Goal: Information Seeking & Learning: Learn about a topic

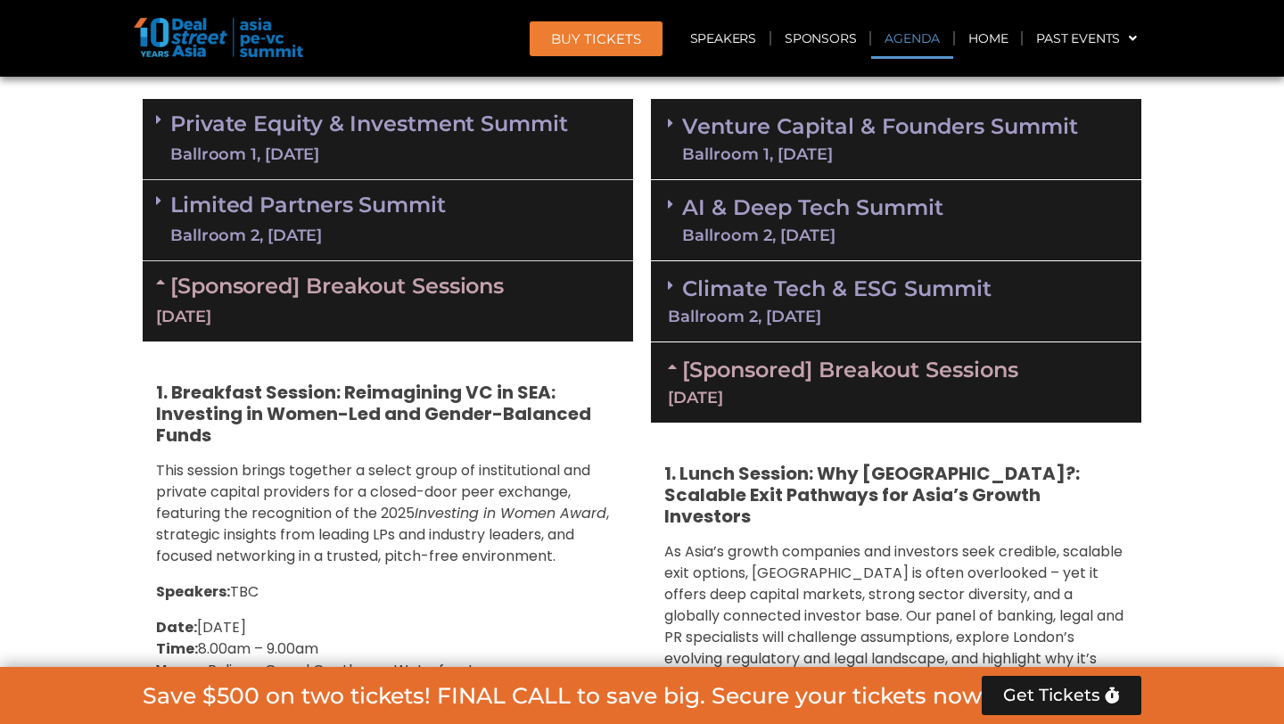
scroll to position [916, 0]
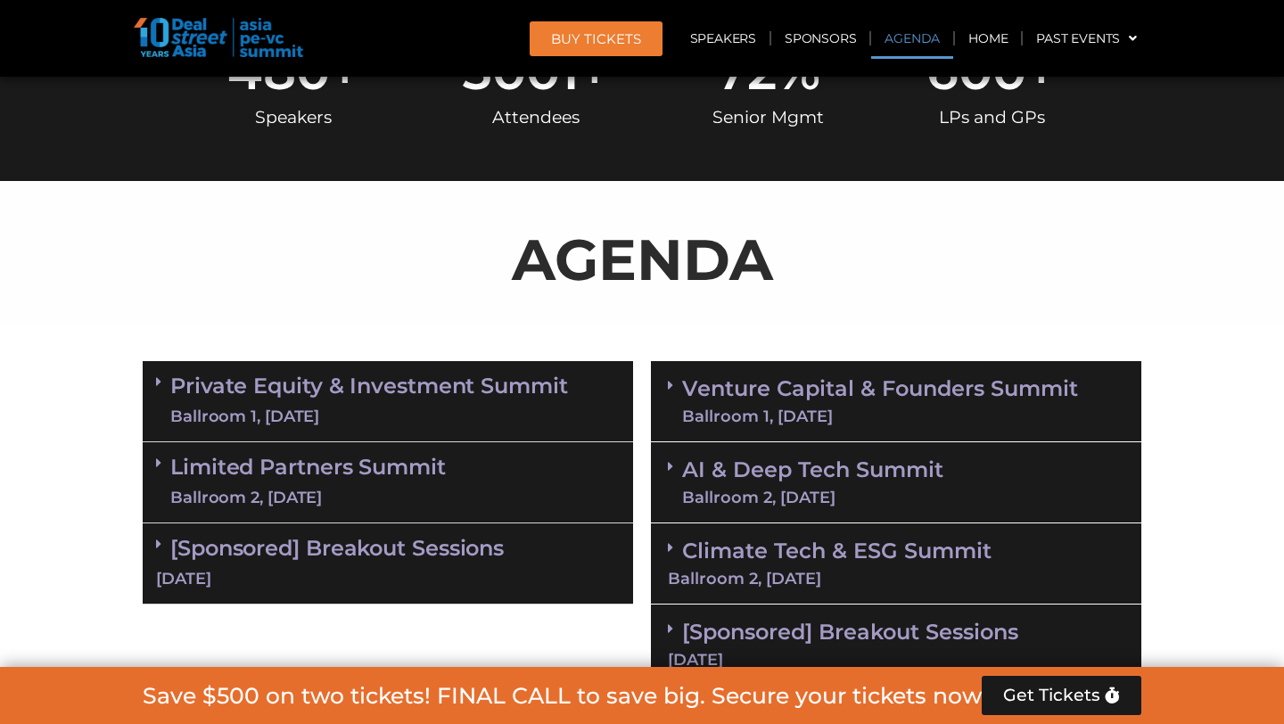
scroll to position [1132, 0]
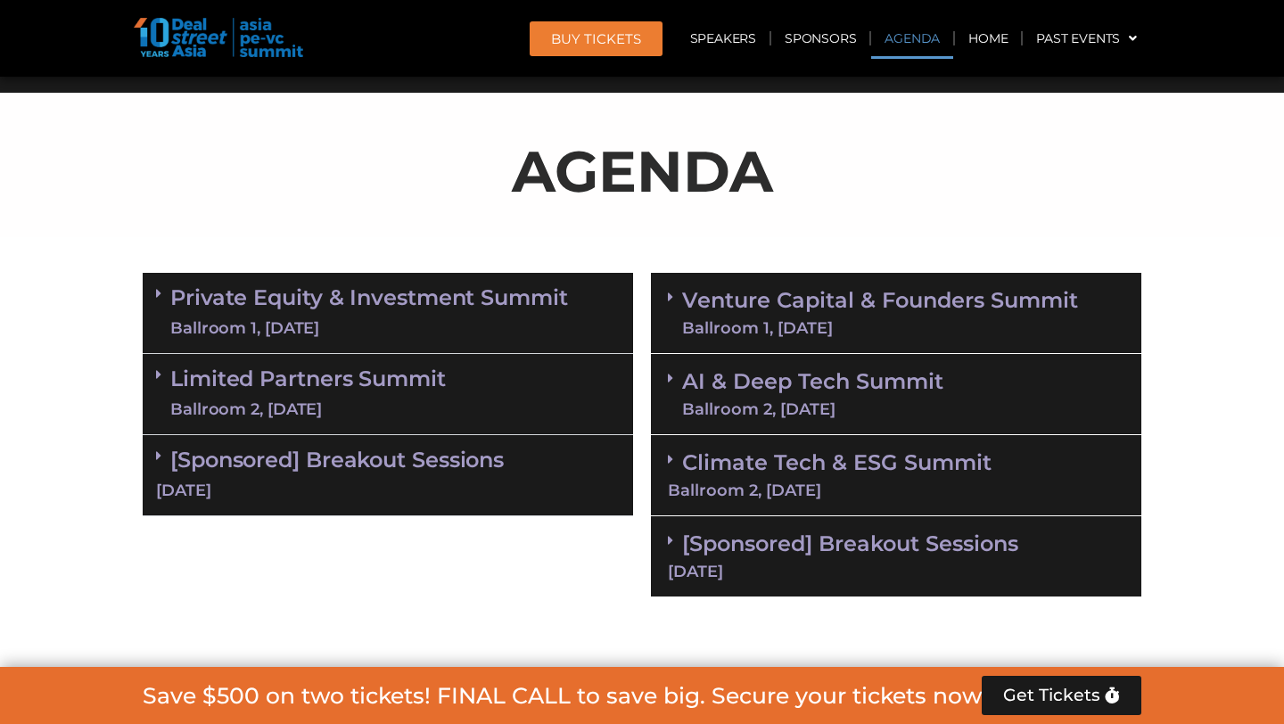
click at [496, 297] on link "Private Equity & Investment Summit Ballroom 1, 10 Sept" at bounding box center [369, 312] width 398 height 53
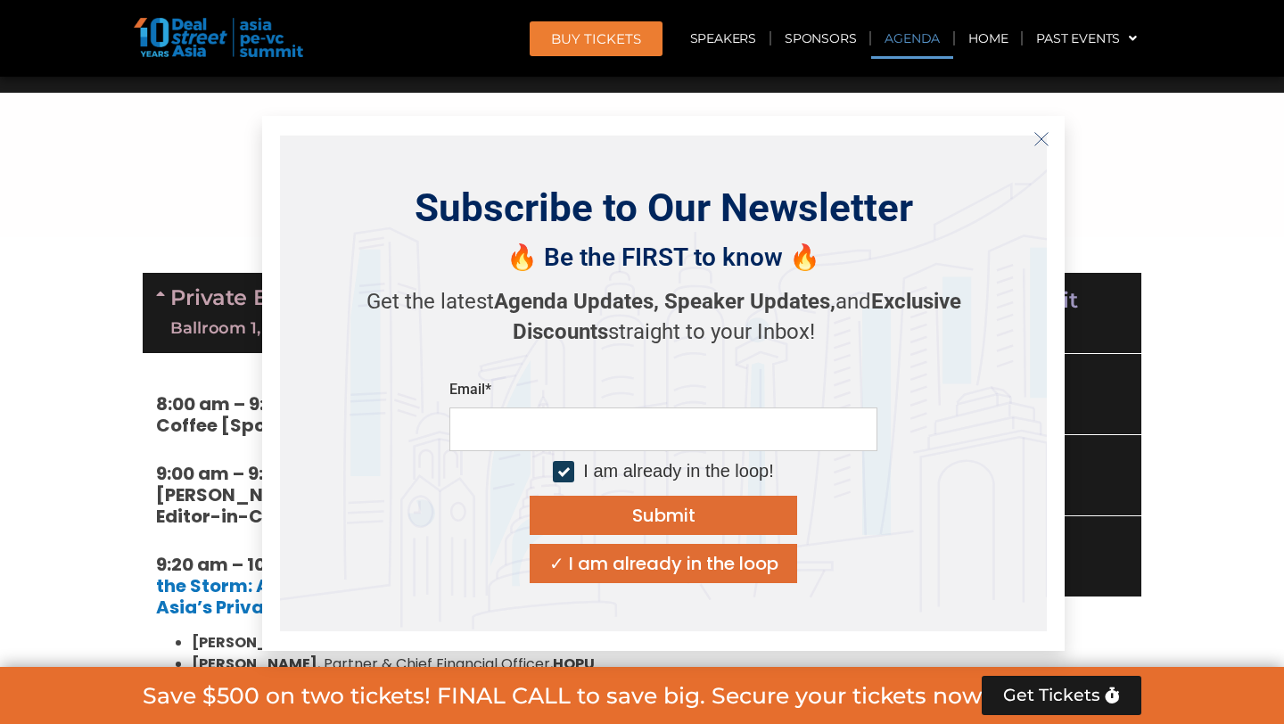
click at [1040, 136] on icon "Close" at bounding box center [1041, 139] width 16 height 16
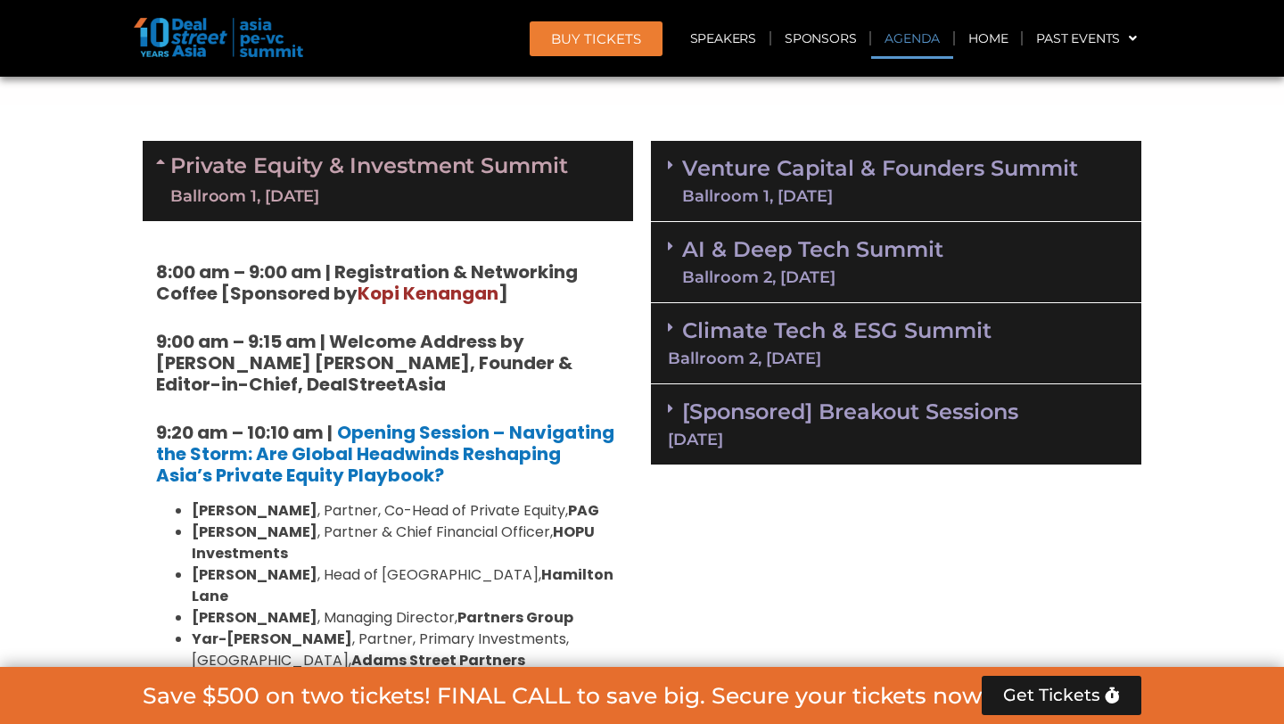
scroll to position [1273, 0]
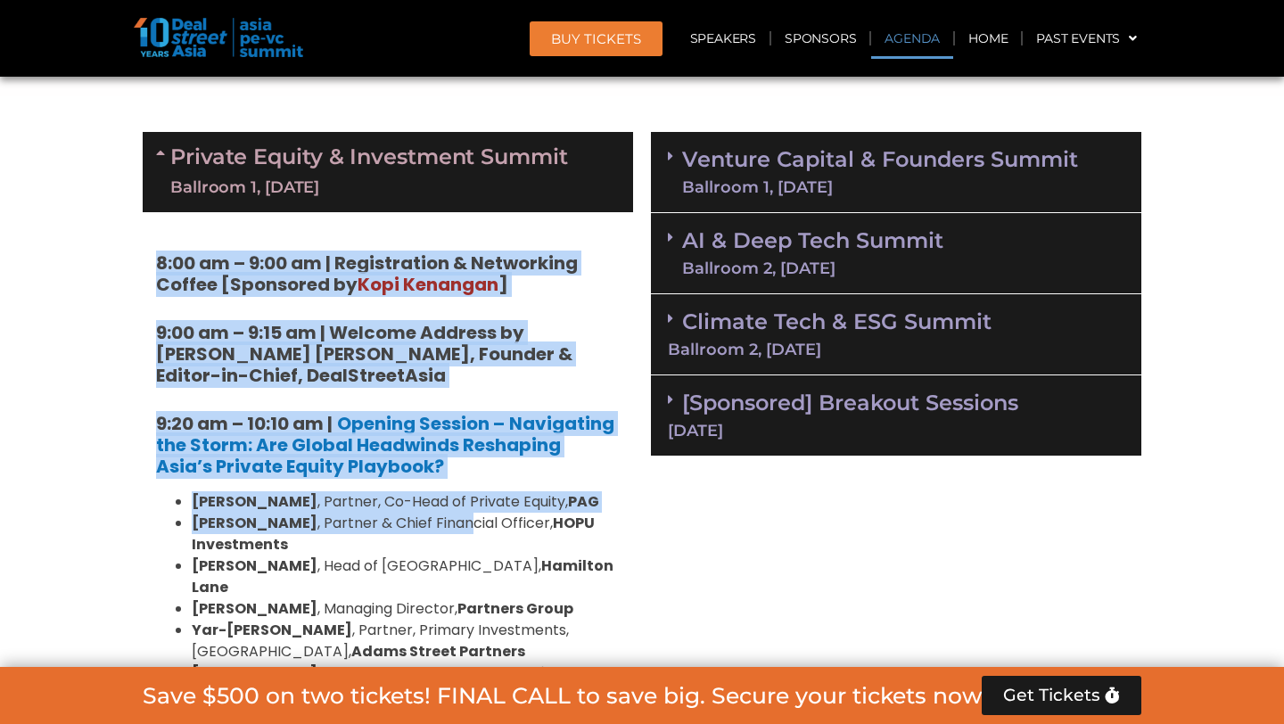
drag, startPoint x: 156, startPoint y: 258, endPoint x: 452, endPoint y: 611, distance: 460.7
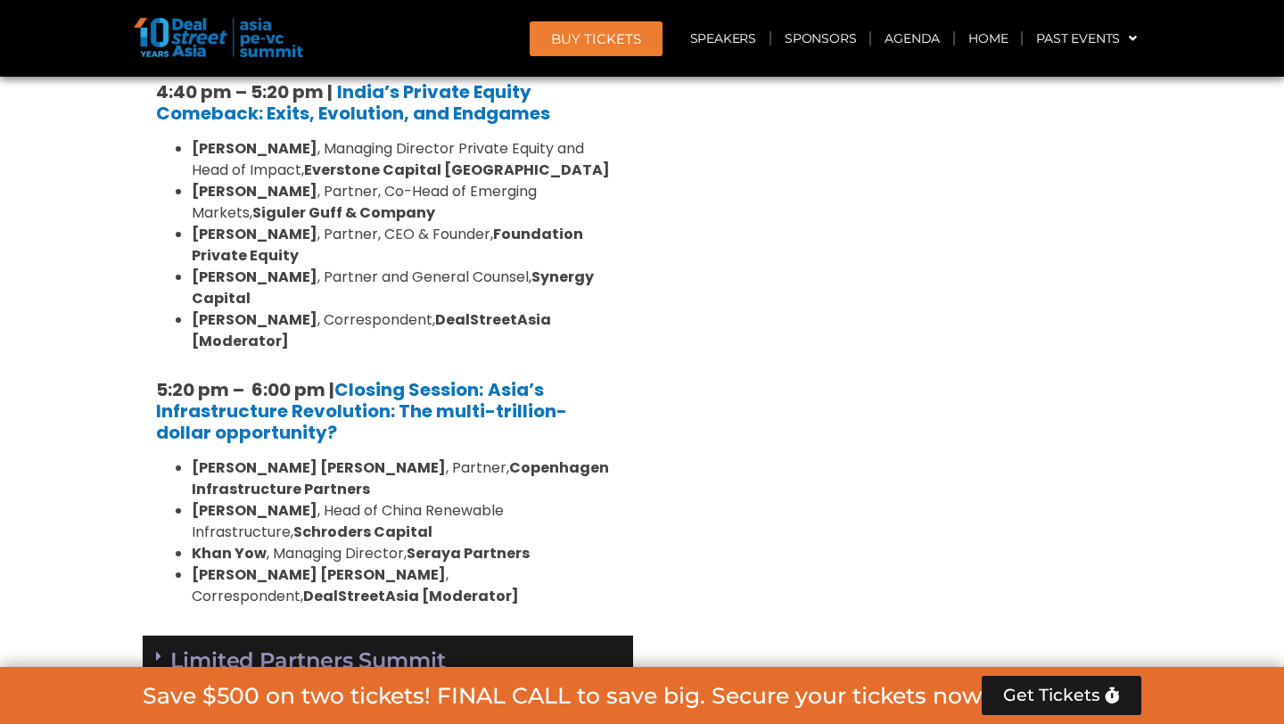
scroll to position [3765, 0]
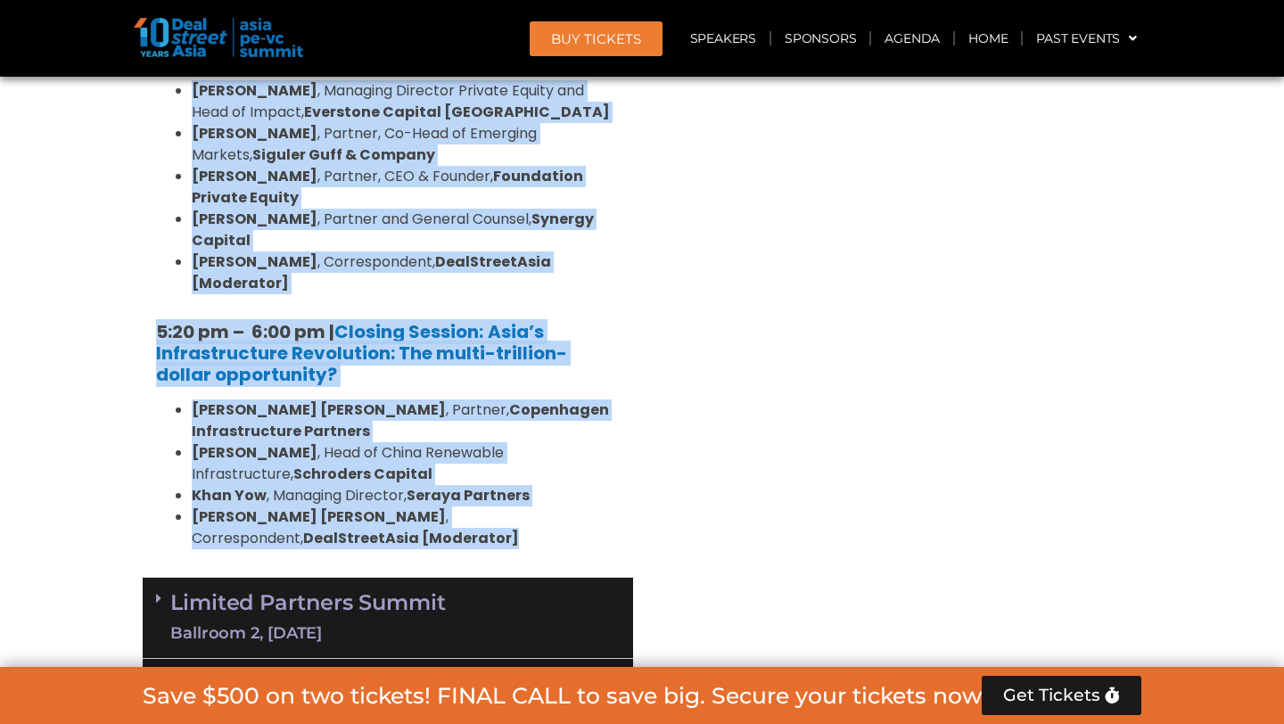
click at [367, 506] on li "Katrina Bianca Cuaresma , Correspondent, DealStreetAsia [Moderator]" at bounding box center [406, 527] width 428 height 43
copy div "8:00 am – 9:00 am | Registration & Networking Coffee [Sponsored by Kopi Kenanga…"
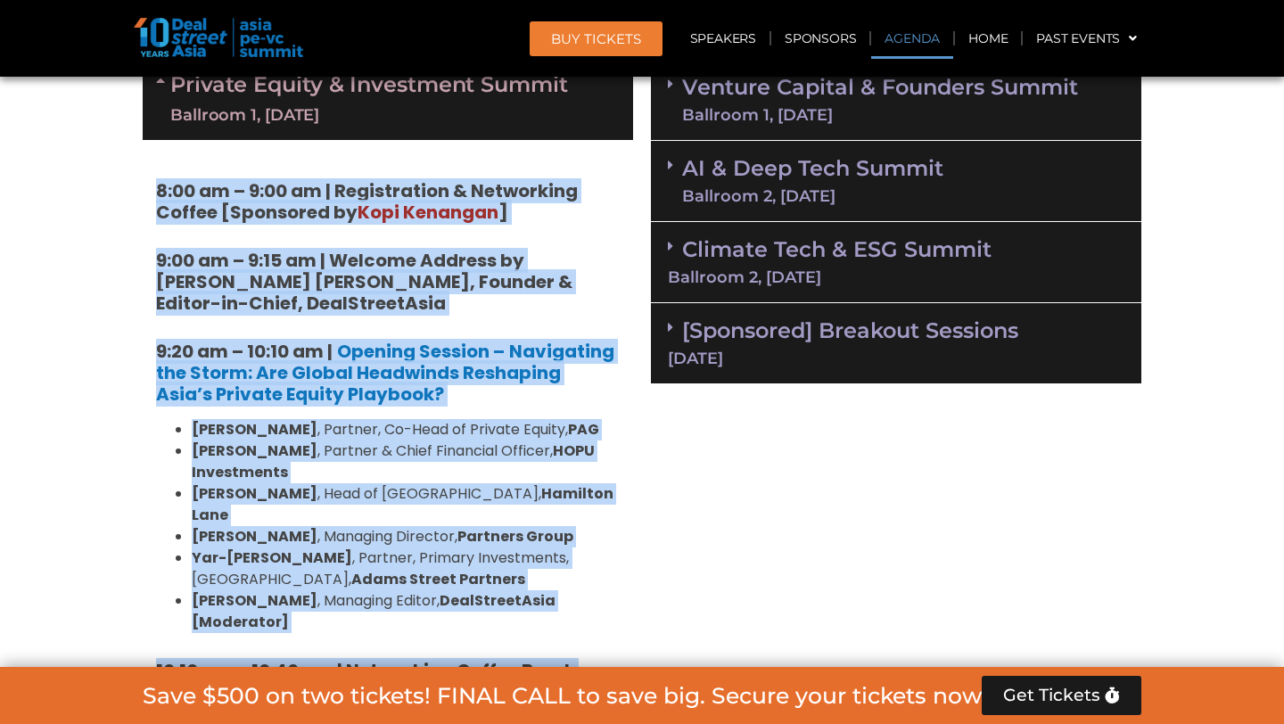
scroll to position [1343, 0]
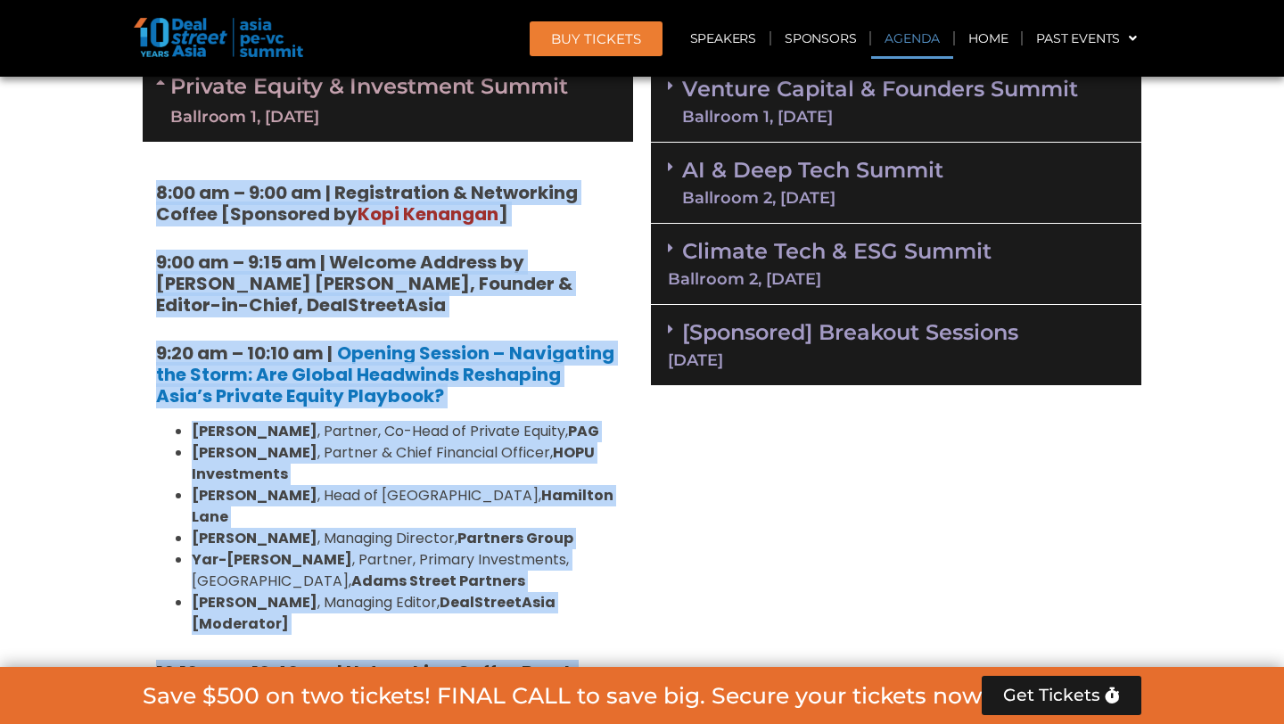
click at [507, 86] on link "Private Equity & Investment Summit Ballroom 1, 10 Sept" at bounding box center [369, 101] width 398 height 53
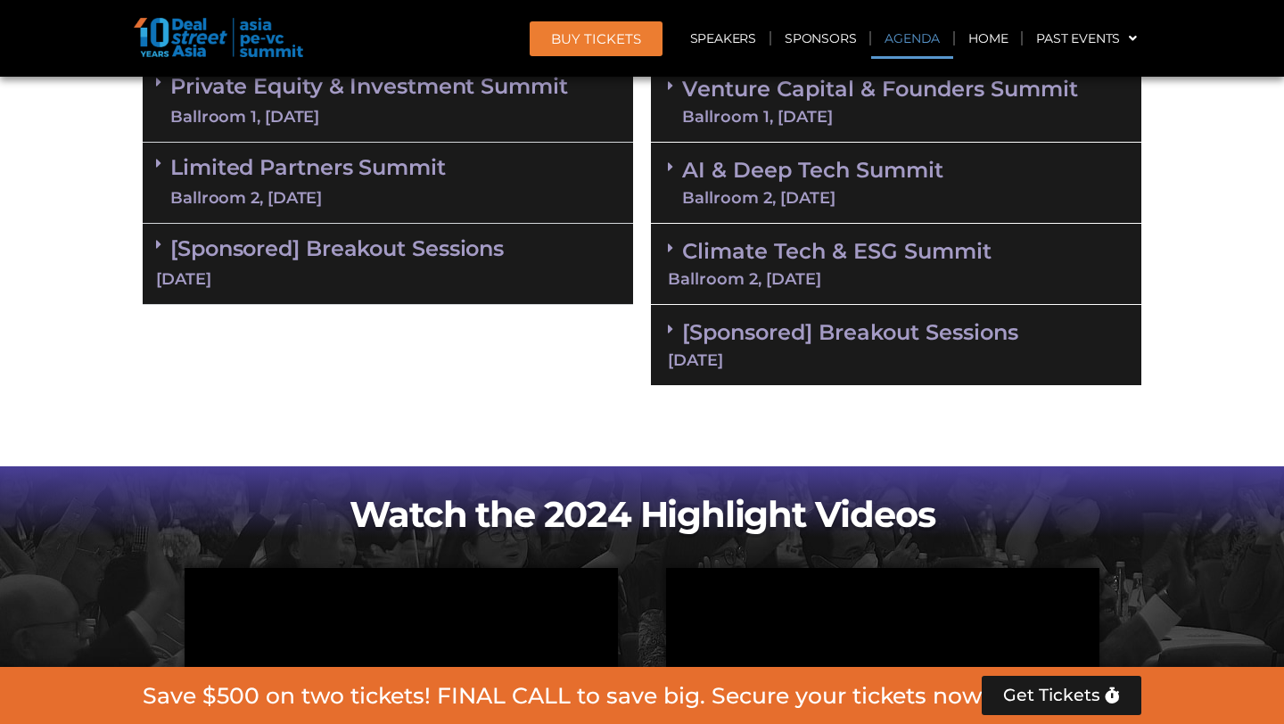
click at [507, 86] on link "Private Equity & Investment Summit Ballroom 1, 10 Sept" at bounding box center [369, 101] width 398 height 53
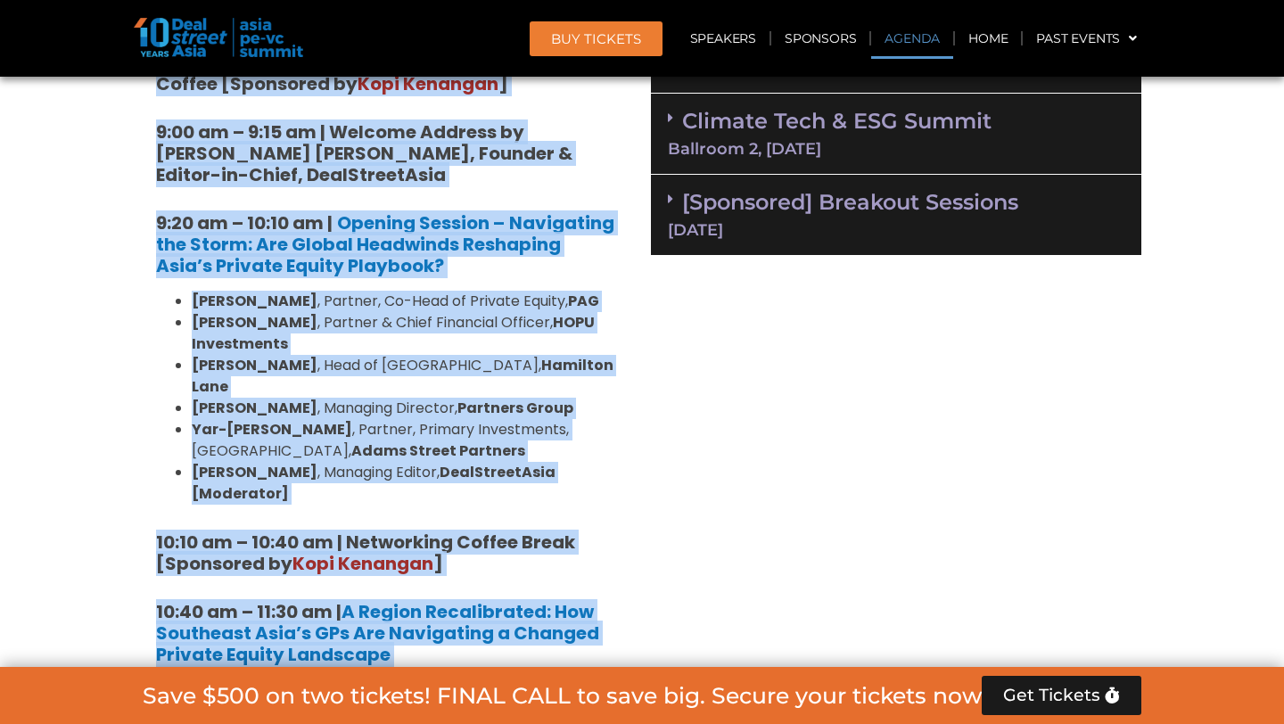
scroll to position [1476, 0]
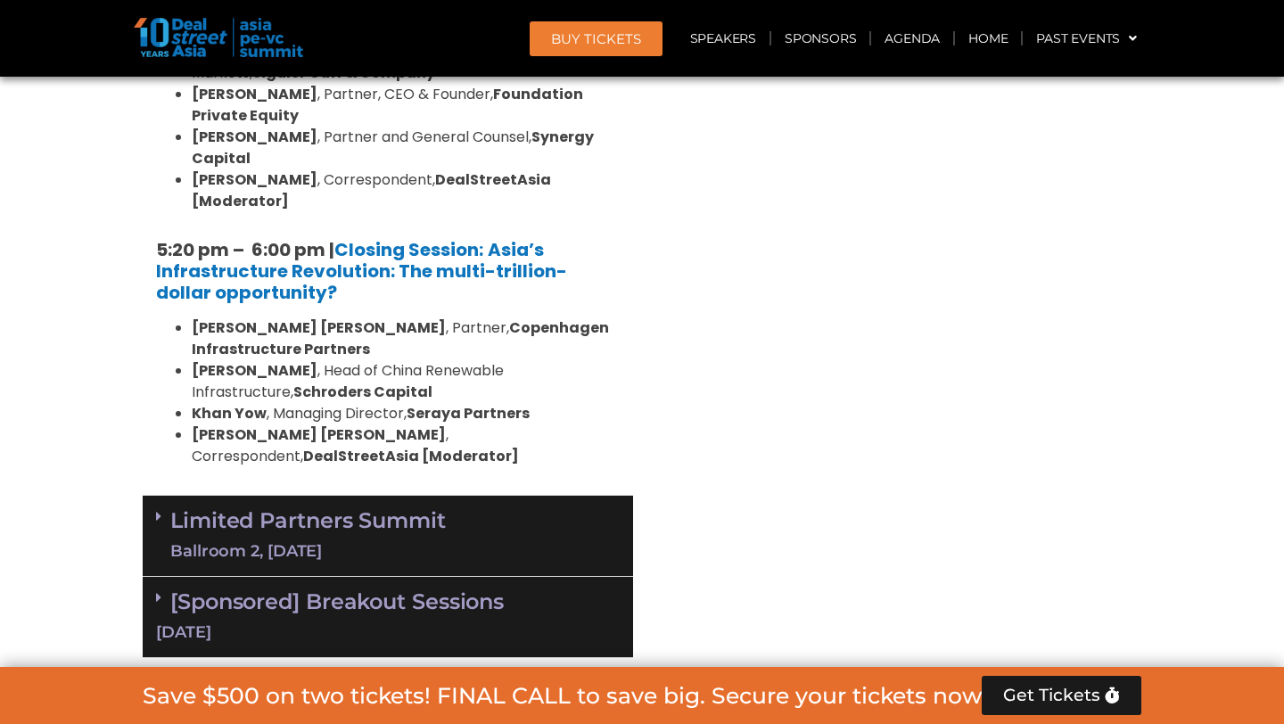
scroll to position [3717, 0]
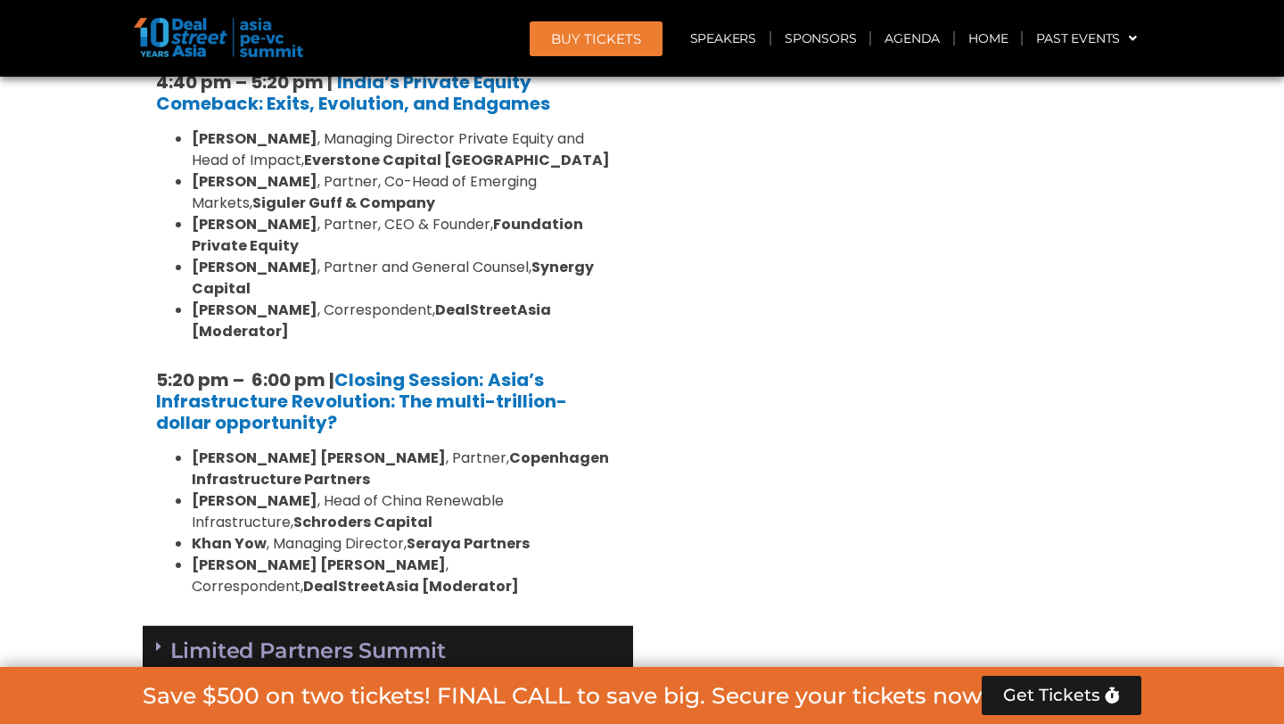
click at [334, 639] on link "Limited Partners Summit Ballroom 2, 10 Sept" at bounding box center [307, 665] width 275 height 53
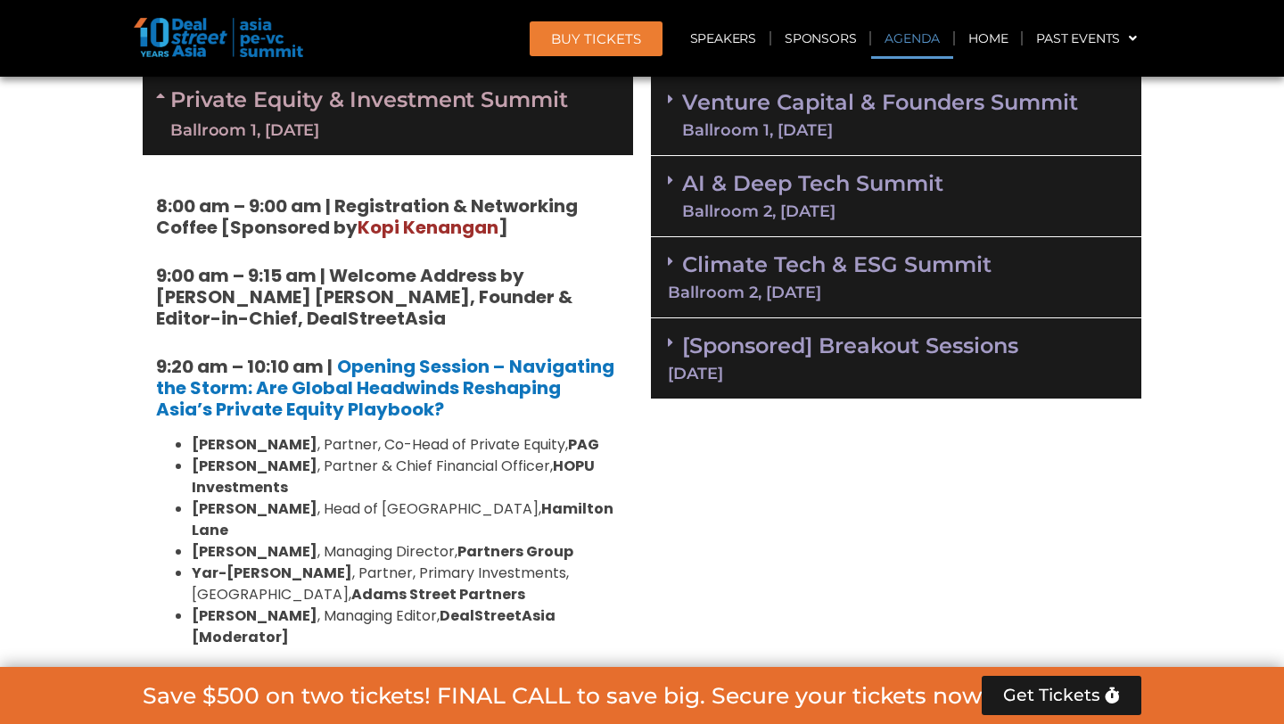
scroll to position [1200, 0]
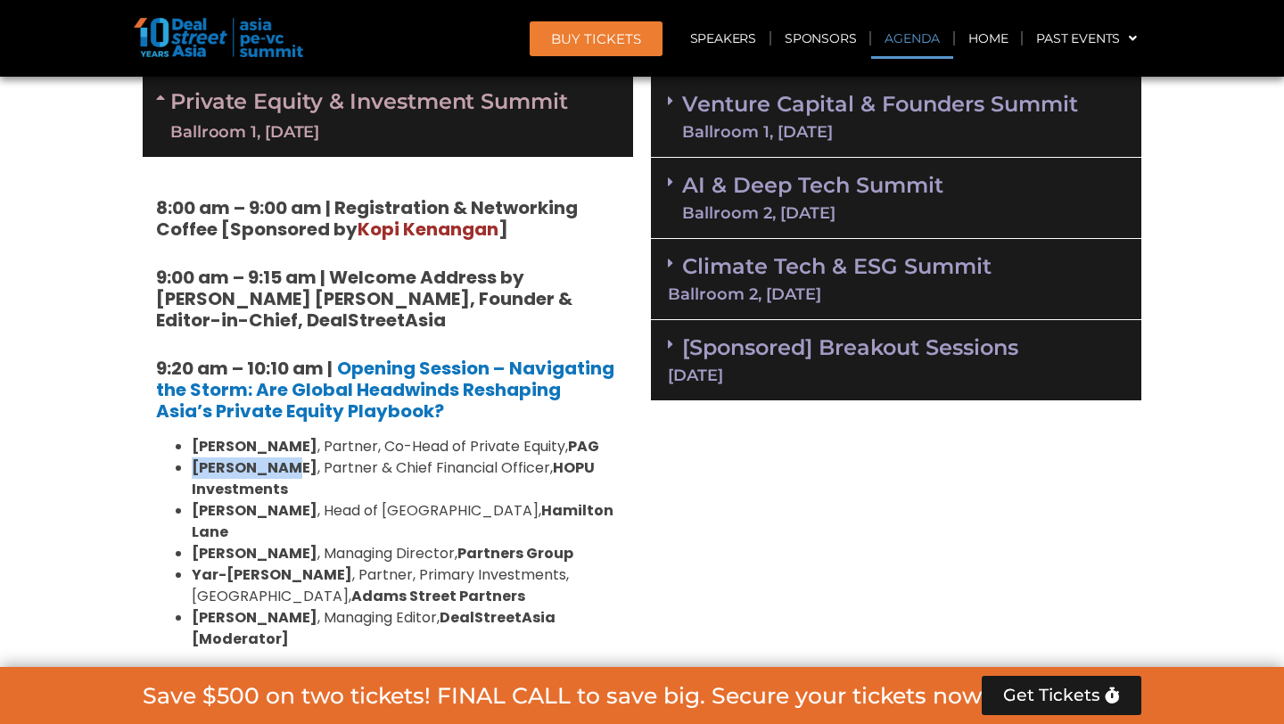
drag, startPoint x: 185, startPoint y: 464, endPoint x: 290, endPoint y: 465, distance: 105.2
click at [290, 465] on ul "Nikhil Srivastava , Partner, Co-Head of Private Equity, PAG Huanan Yang , Partn…" at bounding box center [388, 543] width 464 height 214
copy strong "[PERSON_NAME]"
drag, startPoint x: 234, startPoint y: 439, endPoint x: 190, endPoint y: 439, distance: 44.6
click at [190, 439] on ul "Nikhil Srivastava , Partner, Co-Head of Private Equity, PAG Huanan Yang , Partn…" at bounding box center [388, 543] width 464 height 214
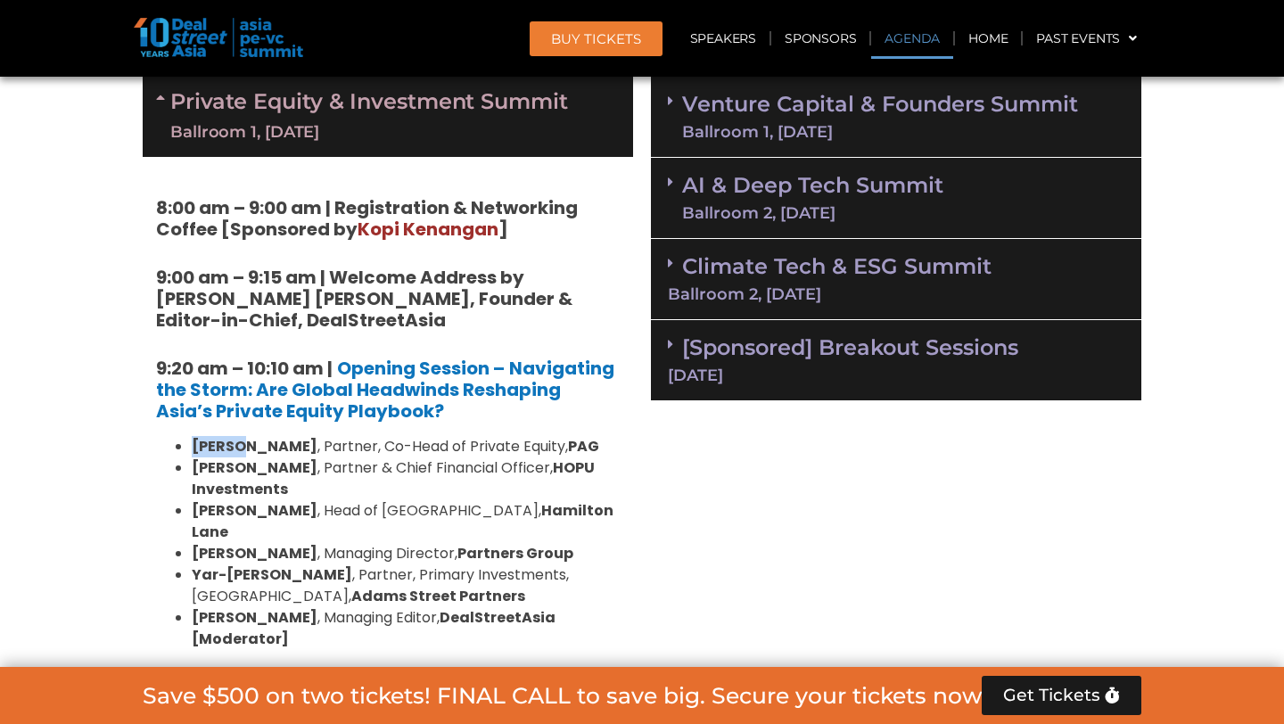
copy strong "Nikhil"
drag, startPoint x: 246, startPoint y: 513, endPoint x: 190, endPoint y: 513, distance: 56.2
click at [191, 513] on ul "Nikhil Srivastava , Partner, Co-Head of Private Equity, PAG Huanan Yang , Partn…" at bounding box center [388, 543] width 464 height 214
copy strong "Kerrine"
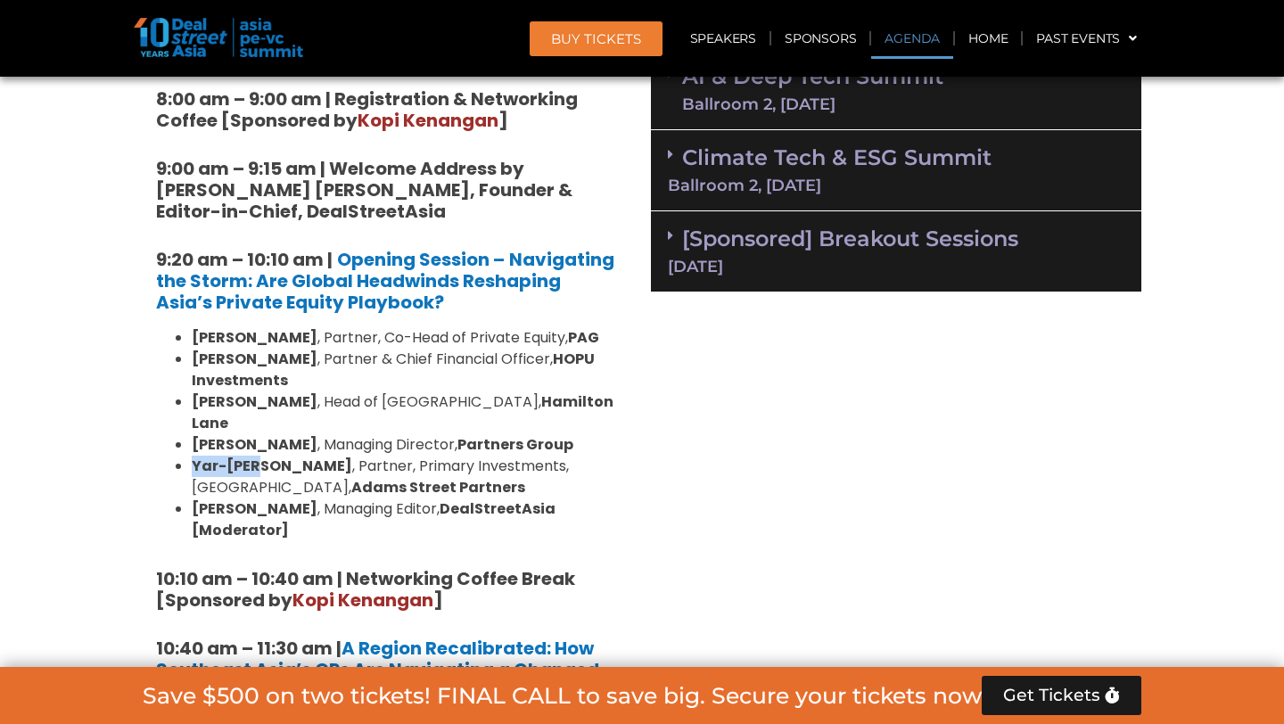
drag, startPoint x: 193, startPoint y: 439, endPoint x: 259, endPoint y: 439, distance: 66.0
click at [259, 456] on strong "Yar-[PERSON_NAME]" at bounding box center [272, 466] width 160 height 21
copy strong "Yar-Ping"
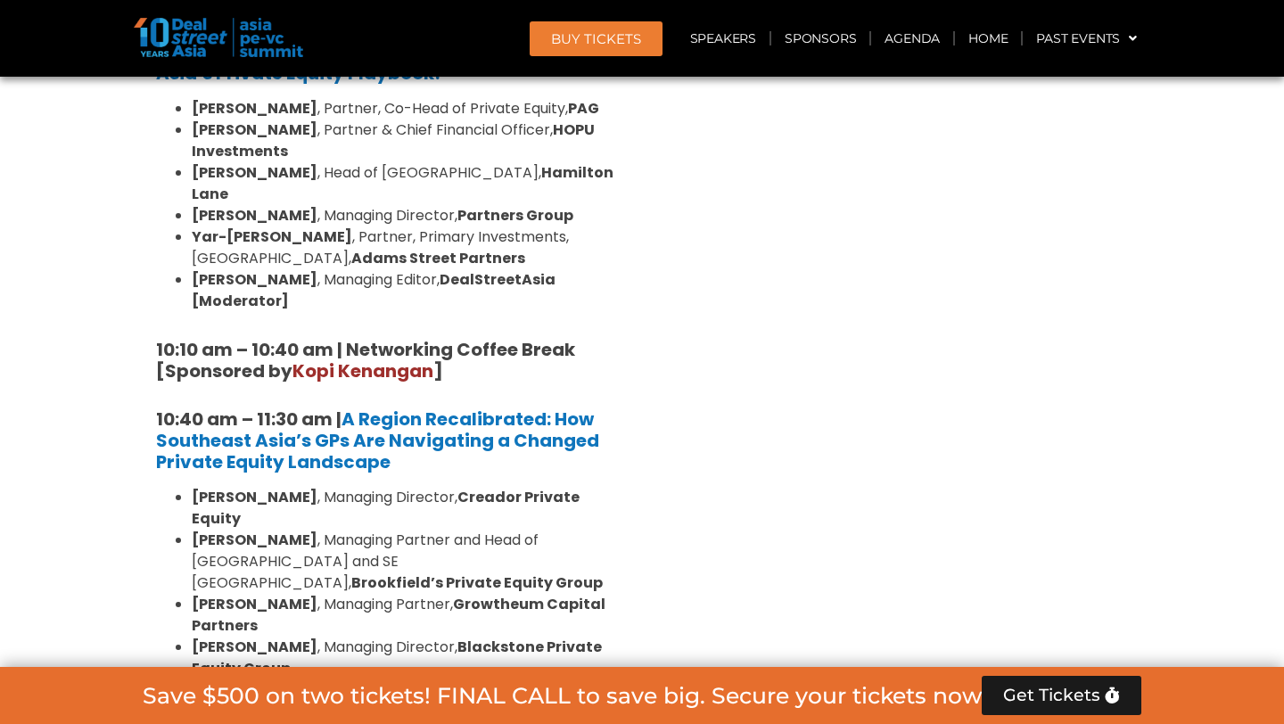
scroll to position [1540, 0]
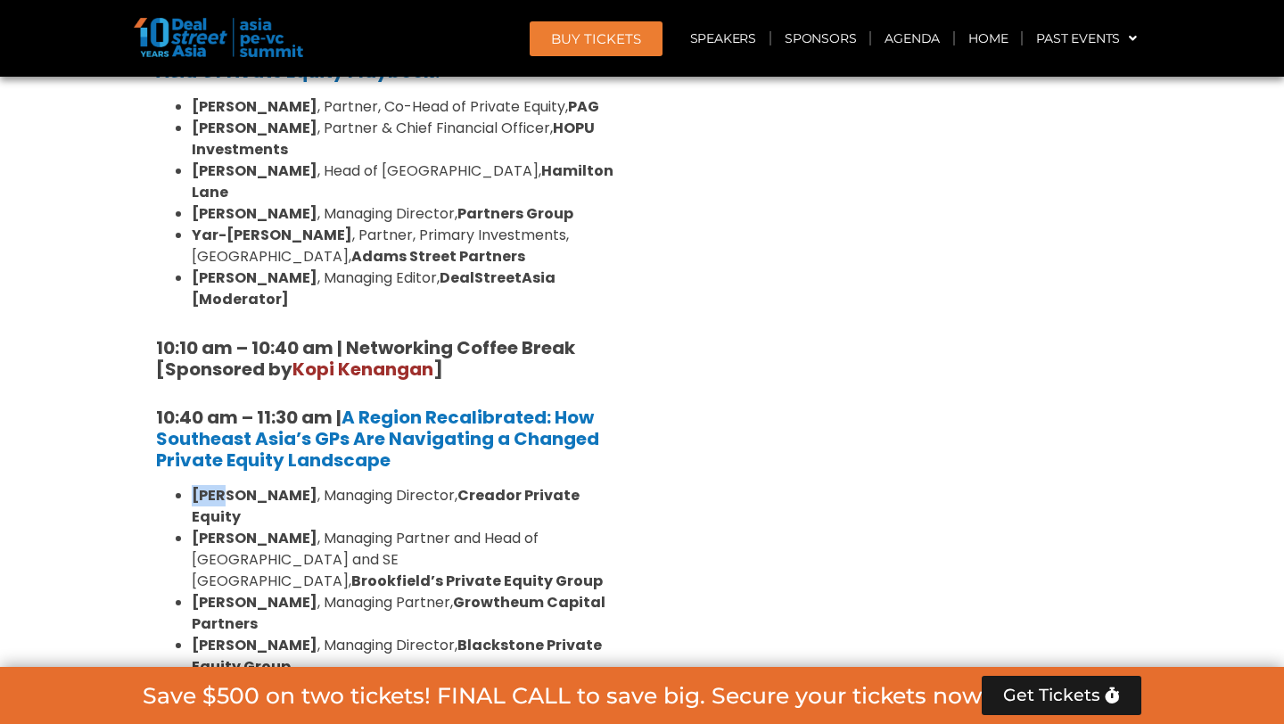
drag, startPoint x: 188, startPoint y: 456, endPoint x: 233, endPoint y: 456, distance: 44.6
click at [233, 485] on ul "Omar Mahmoud , Managing Director, Creador Private Equity Alex Yang , Managing P…" at bounding box center [388, 602] width 464 height 235
copy strong "Omar"
drag, startPoint x: 191, startPoint y: 494, endPoint x: 224, endPoint y: 494, distance: 33.0
click at [224, 494] on ul "Omar Mahmoud , Managing Director, Creador Private Equity Alex Yang , Managing P…" at bounding box center [388, 602] width 464 height 235
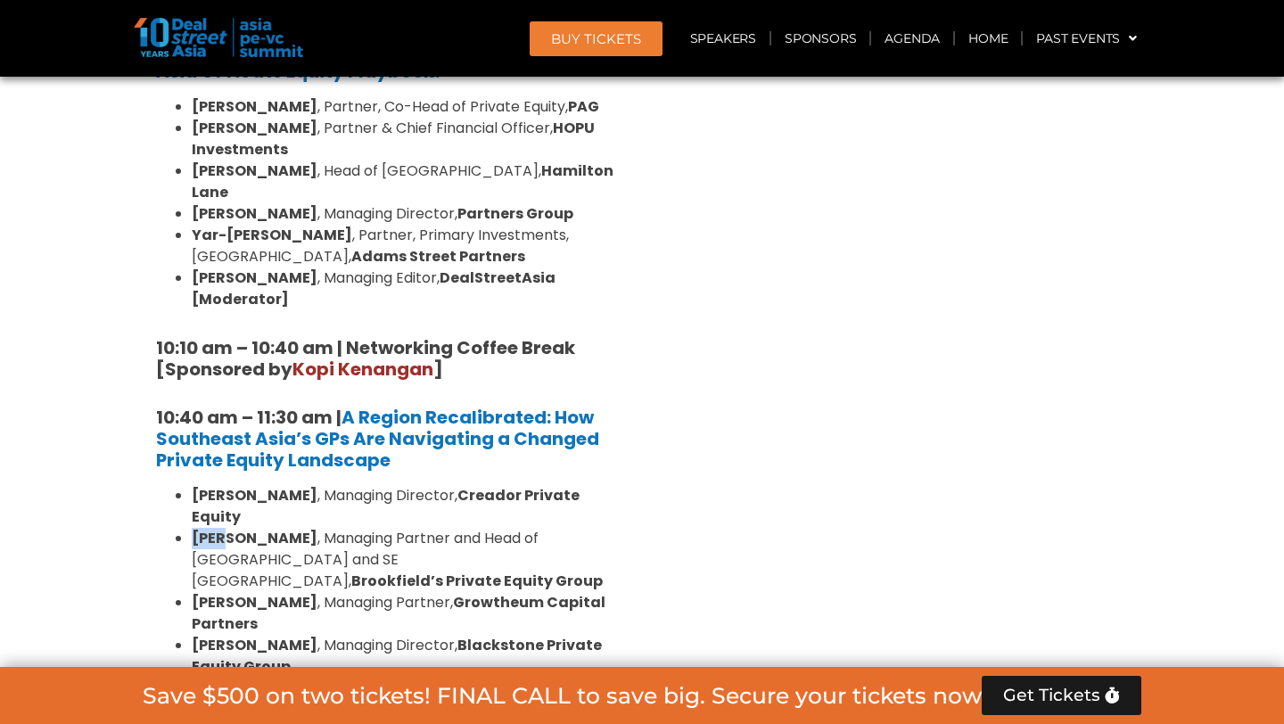
copy strong "Alex"
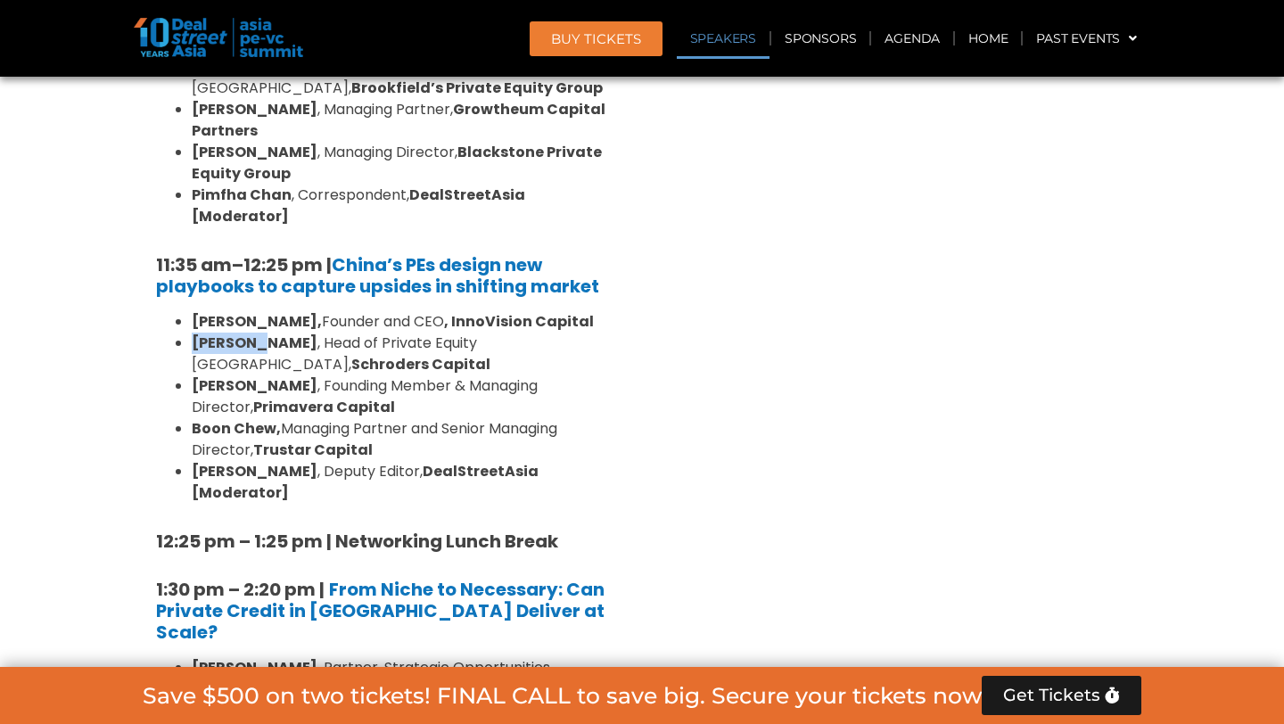
drag, startPoint x: 193, startPoint y: 254, endPoint x: 257, endPoint y: 254, distance: 64.2
click at [257, 333] on li "Jun Qian , Head of Private Equity China, Schroders Capital" at bounding box center [406, 354] width 428 height 43
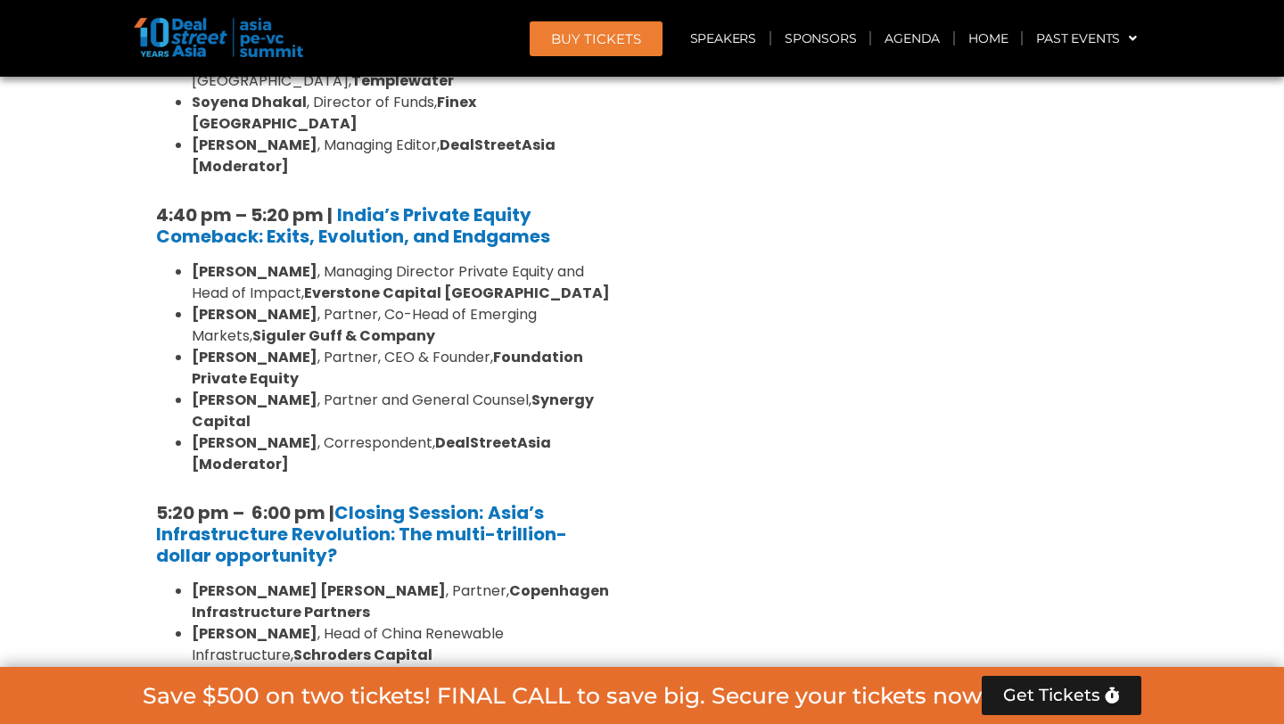
scroll to position [3452, 0]
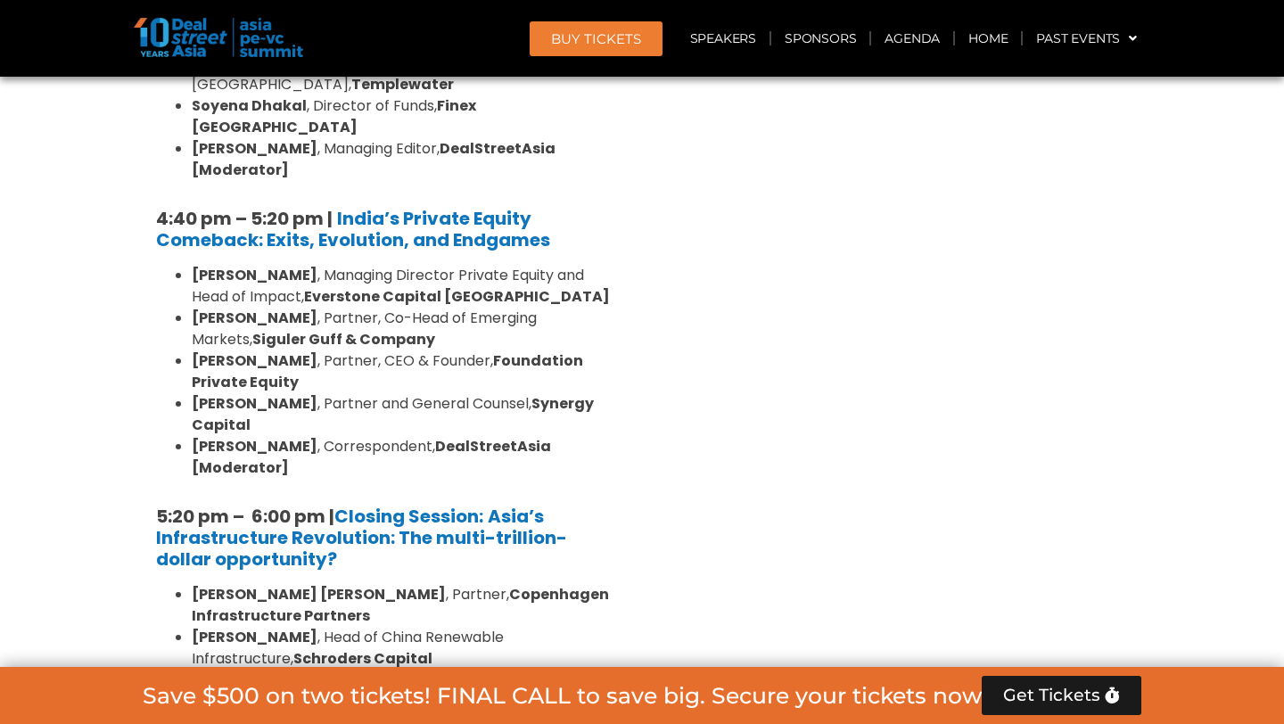
drag, startPoint x: 197, startPoint y: 317, endPoint x: 228, endPoint y: 317, distance: 31.2
click at [228, 584] on strong "[PERSON_NAME] [PERSON_NAME]" at bounding box center [319, 594] width 254 height 21
drag, startPoint x: 238, startPoint y: 317, endPoint x: 193, endPoint y: 317, distance: 45.5
click at [193, 584] on strong "[PERSON_NAME] [PERSON_NAME]" at bounding box center [319, 594] width 254 height 21
copy strong "Niels C"
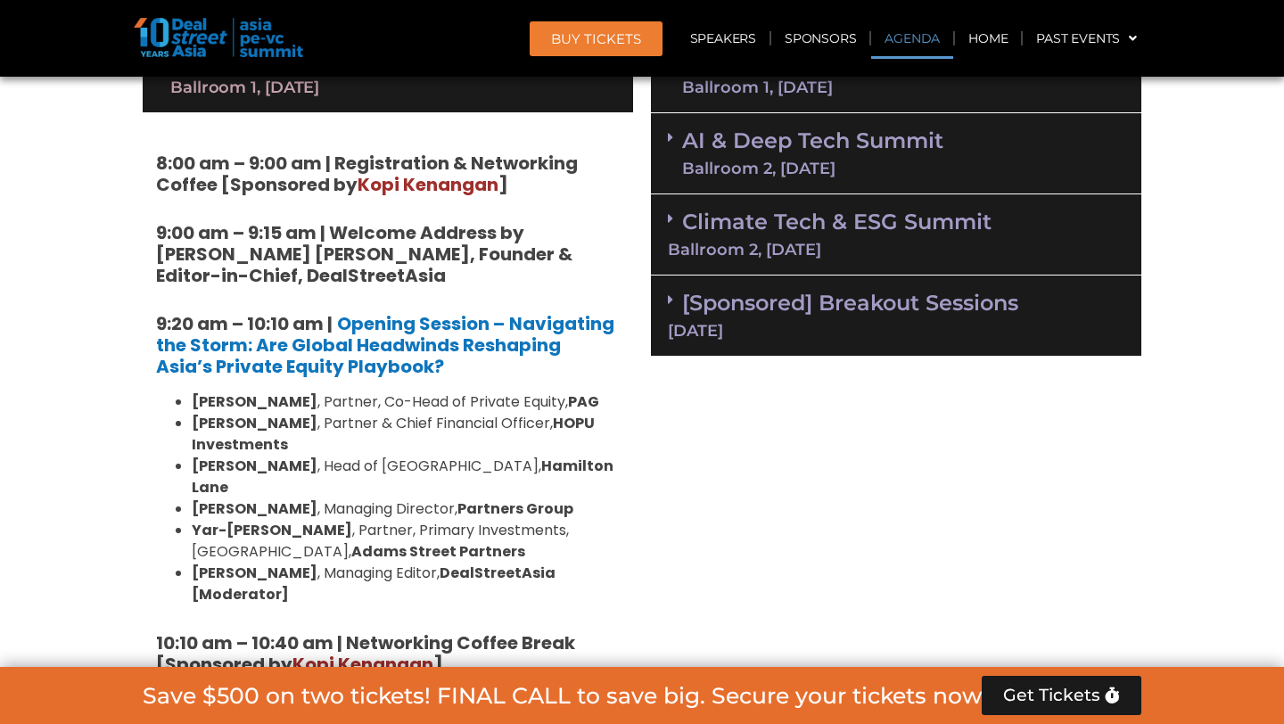
scroll to position [1255, 0]
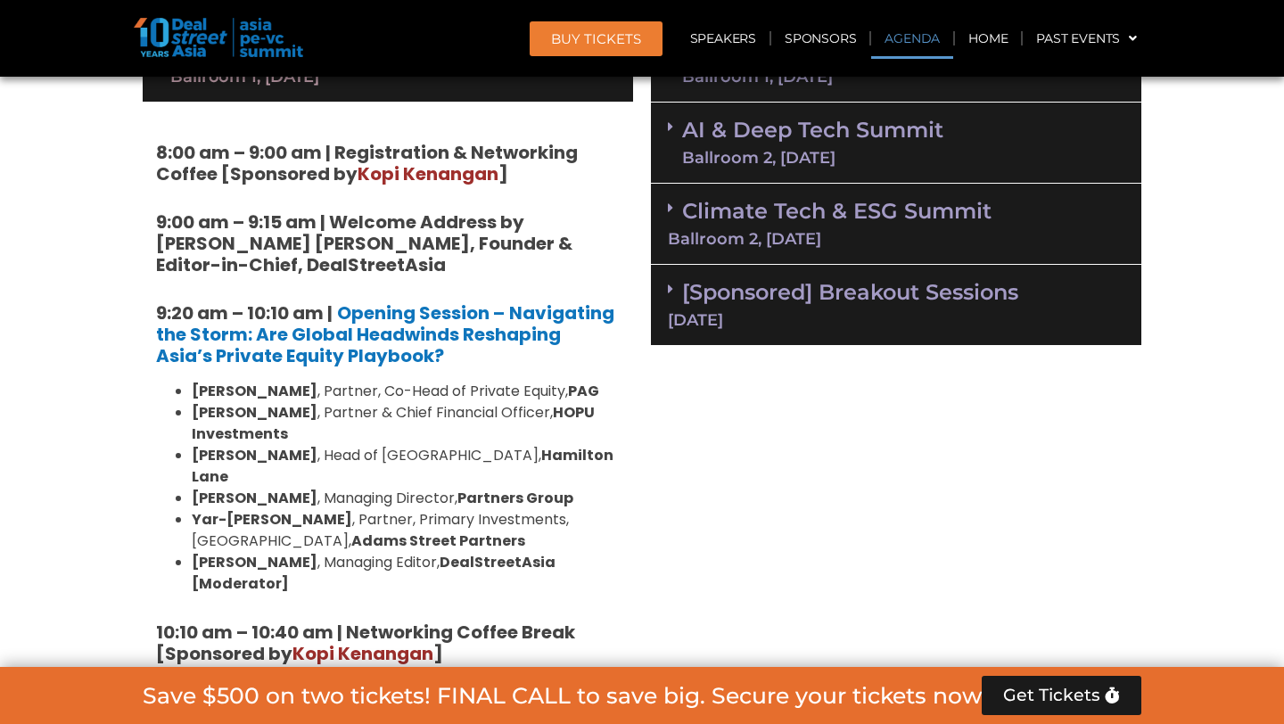
drag, startPoint x: 193, startPoint y: 396, endPoint x: 313, endPoint y: 393, distance: 120.4
click at [313, 393] on strong "[PERSON_NAME]" at bounding box center [255, 391] width 126 height 21
copy strong "[PERSON_NAME]"
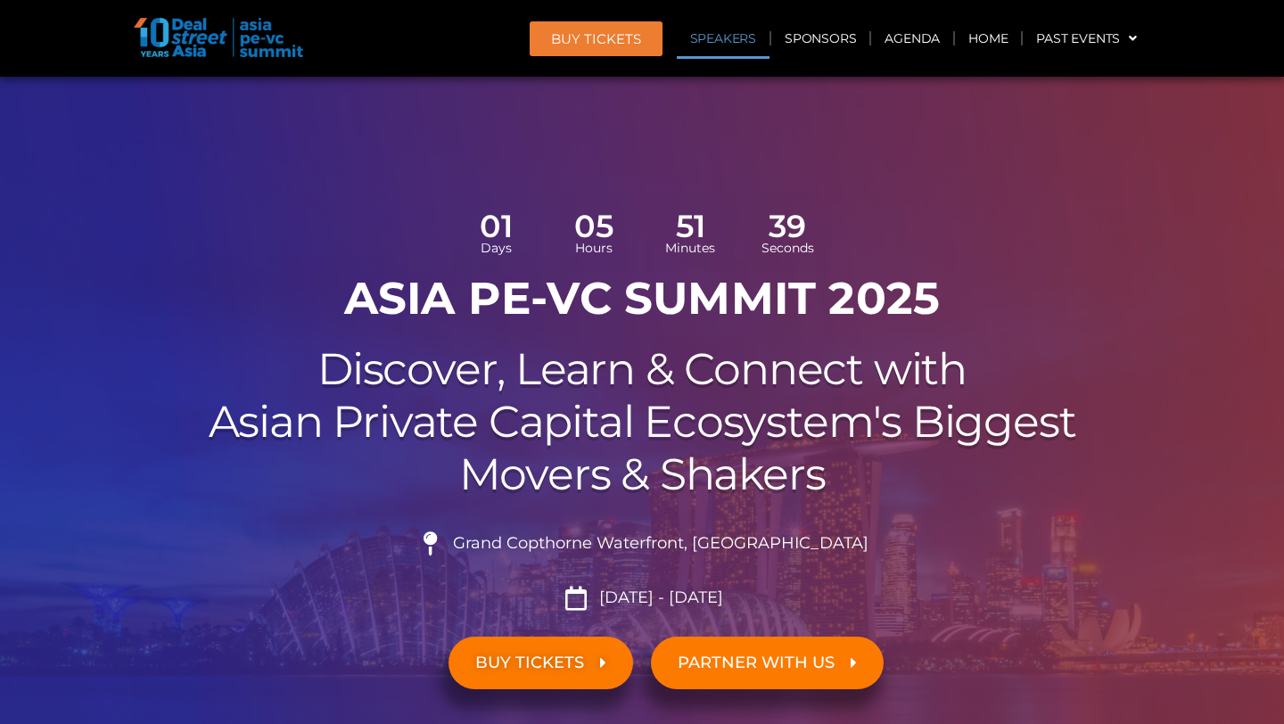
click at [735, 45] on link "Speakers" at bounding box center [723, 38] width 93 height 41
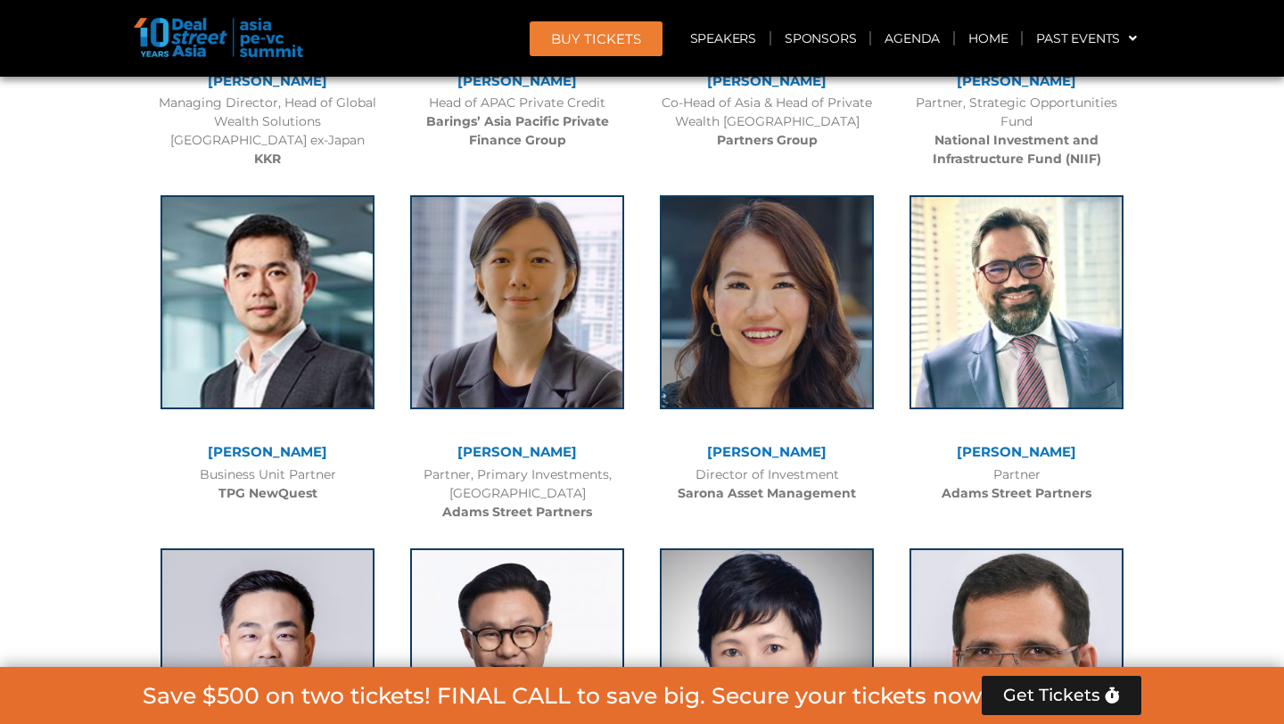
scroll to position [3411, 0]
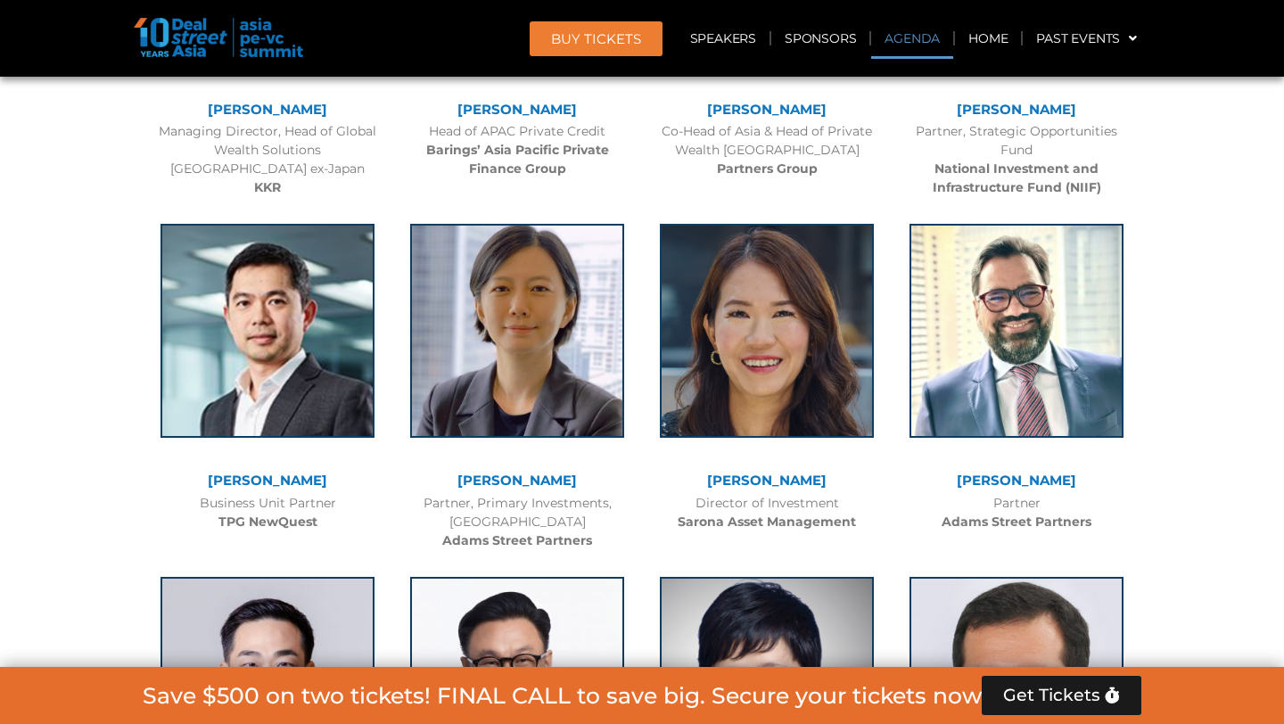
click at [912, 43] on link "Agenda" at bounding box center [912, 38] width 82 height 41
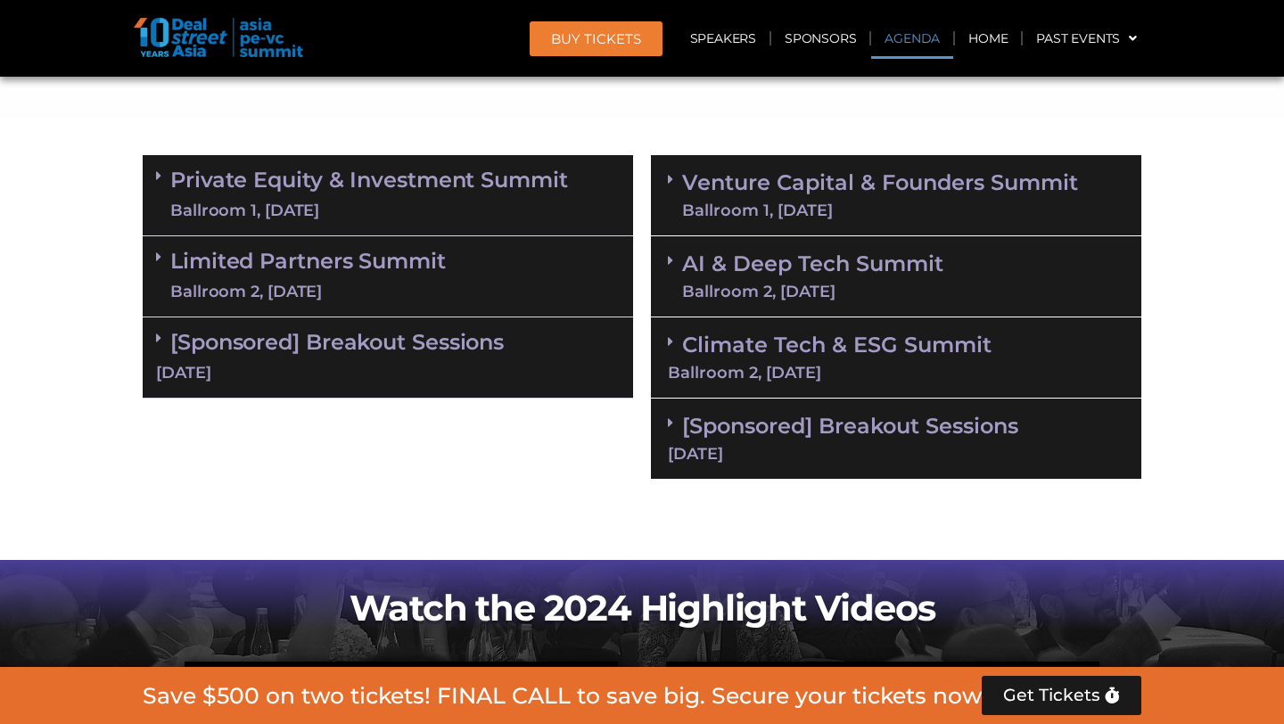
scroll to position [1026, 0]
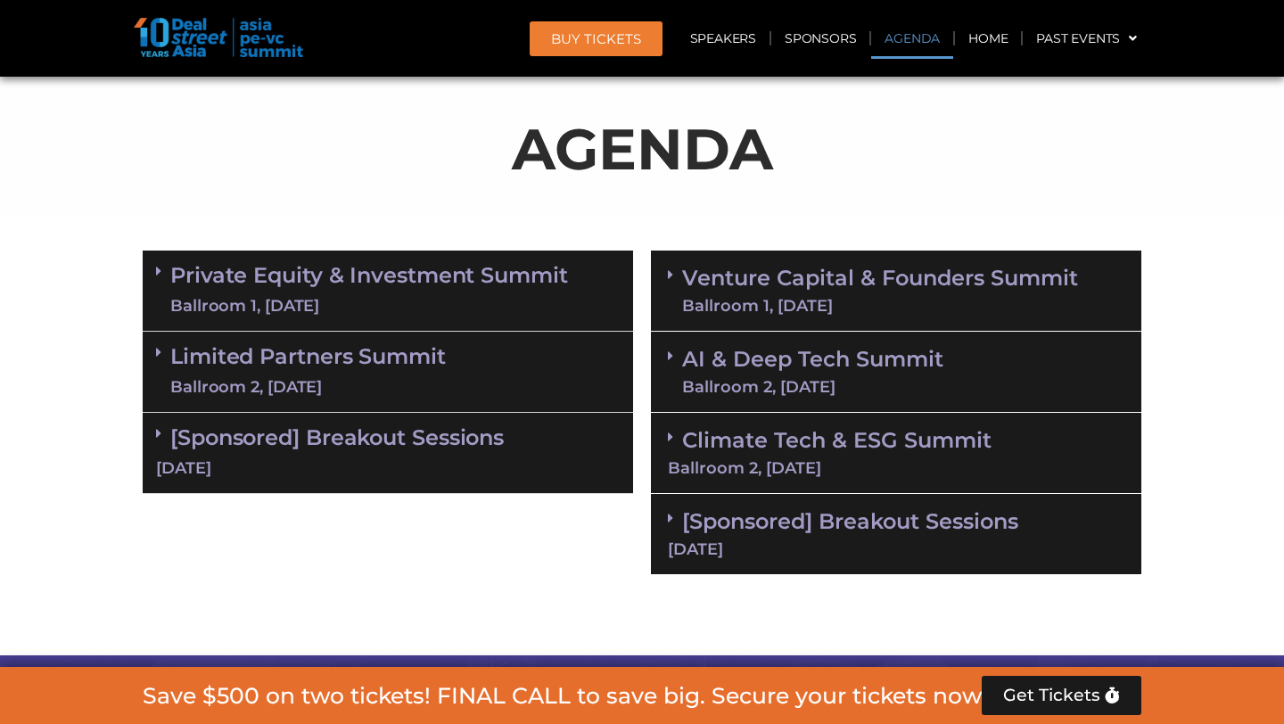
click at [316, 282] on link "Private Equity & Investment Summit Ballroom 1, [DATE]" at bounding box center [369, 290] width 398 height 53
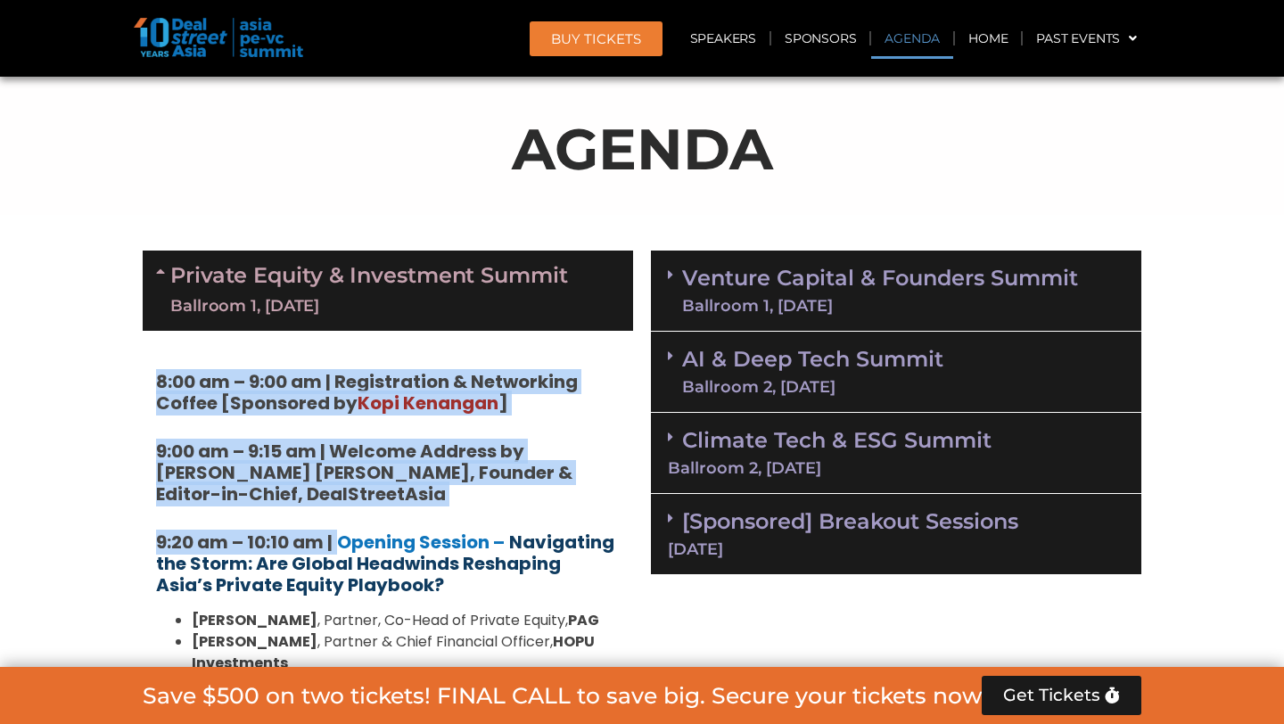
drag, startPoint x: 140, startPoint y: 379, endPoint x: 343, endPoint y: 574, distance: 281.8
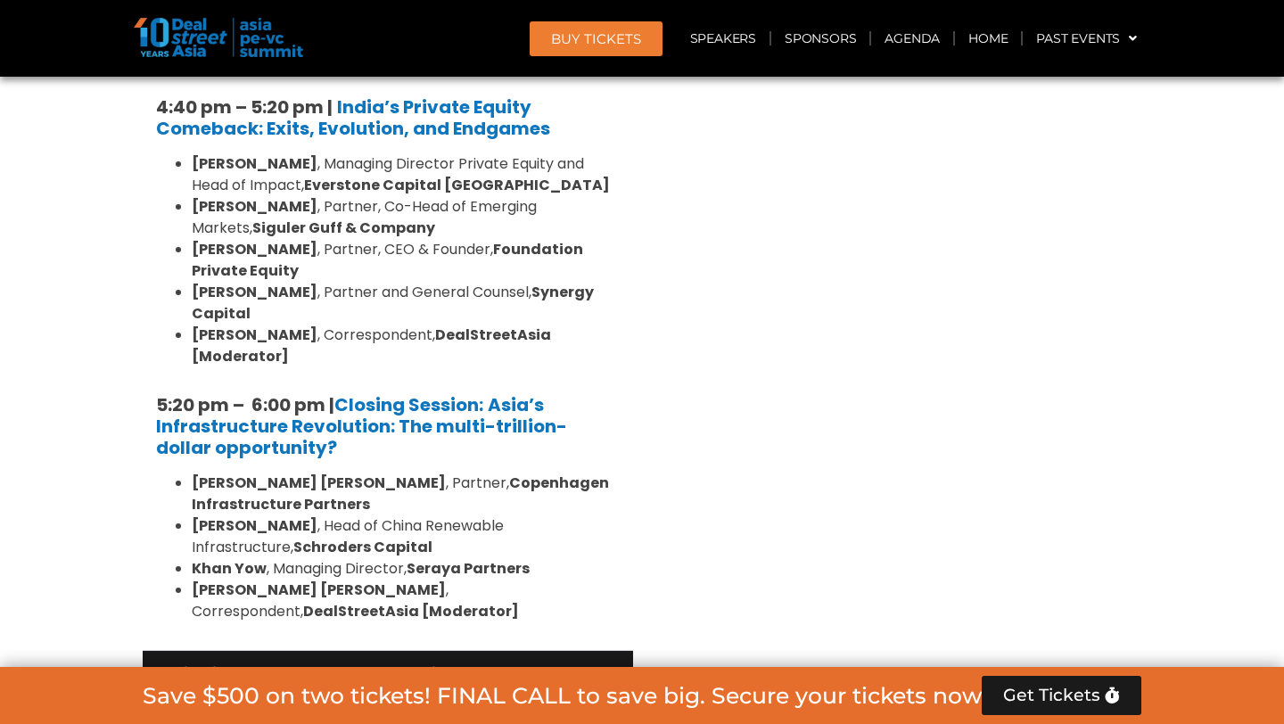
scroll to position [3560, 0]
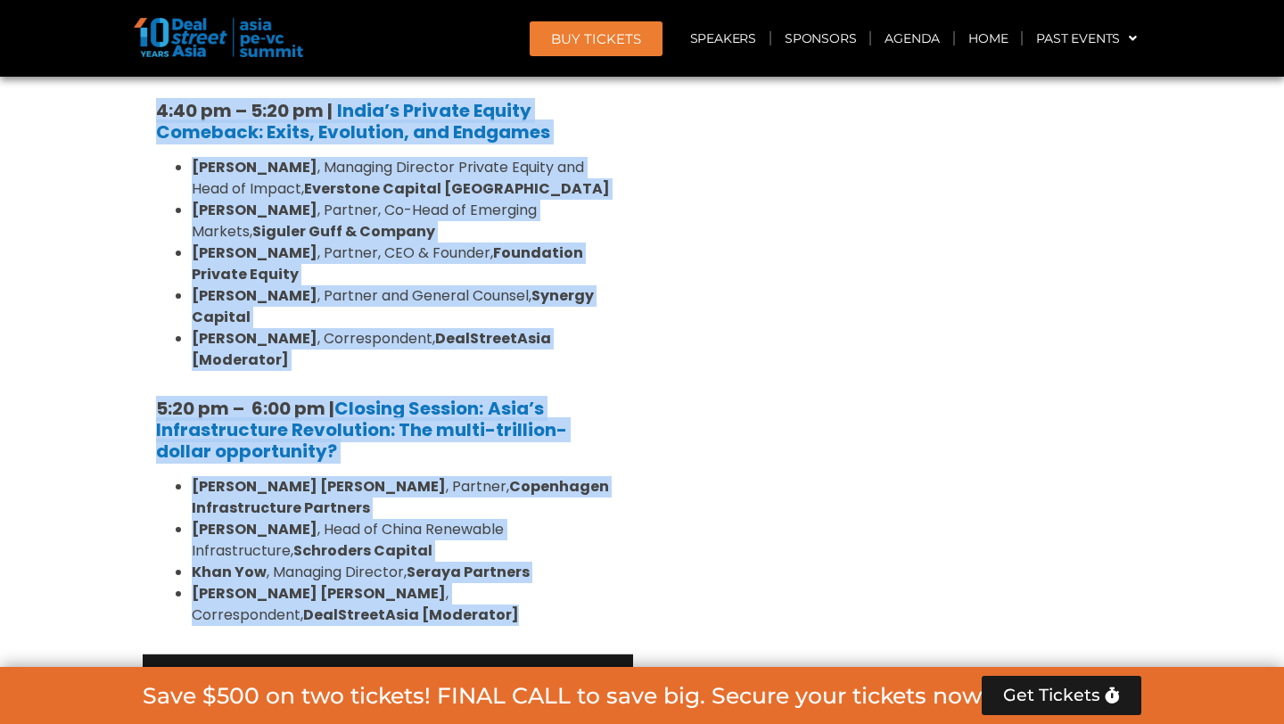
click at [389, 583] on li "Katrina Bianca Cuaresma , Correspondent, DealStreetAsia [Moderator]" at bounding box center [406, 604] width 428 height 43
copy div "8:00 am – 9:00 am | Registration & Networking Coffee [Sponsored by Kopi Kenanga…"
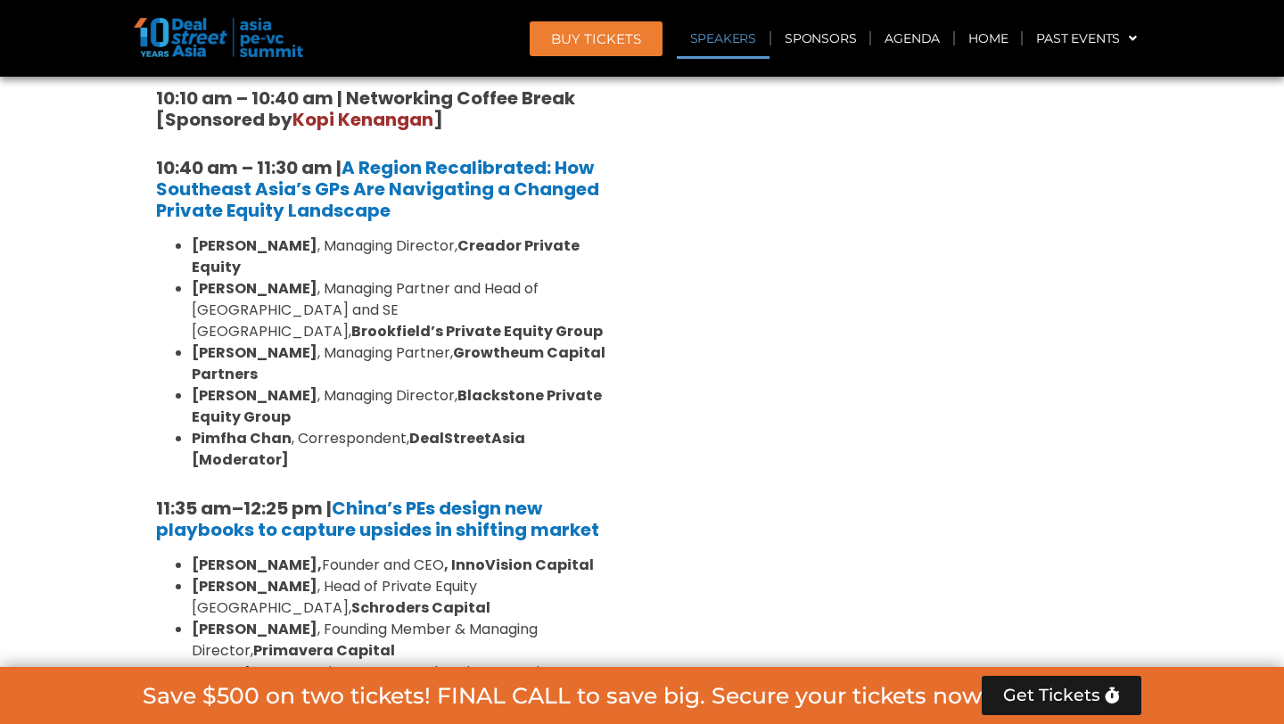
scroll to position [6025, 0]
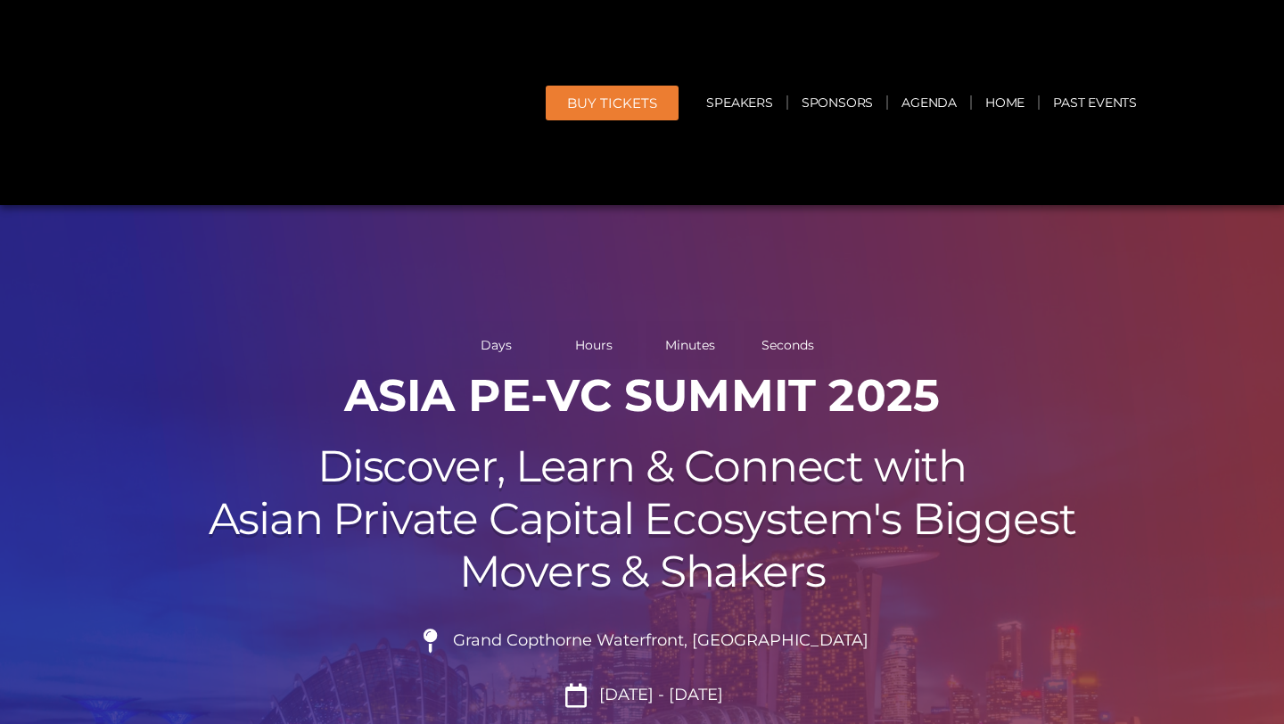
scroll to position [1393, 0]
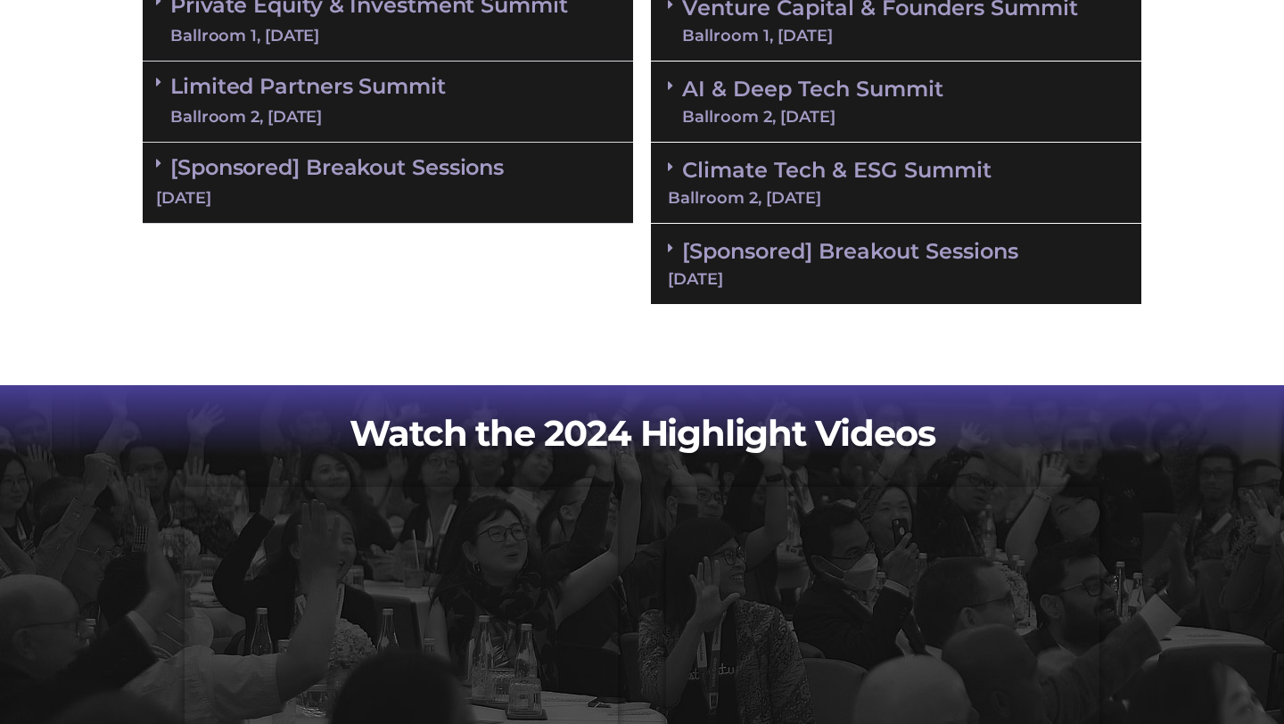
click at [984, 14] on link "Venture Capital & Founders​ Summit Ballroom 1, 11 Sept" at bounding box center [880, 20] width 396 height 46
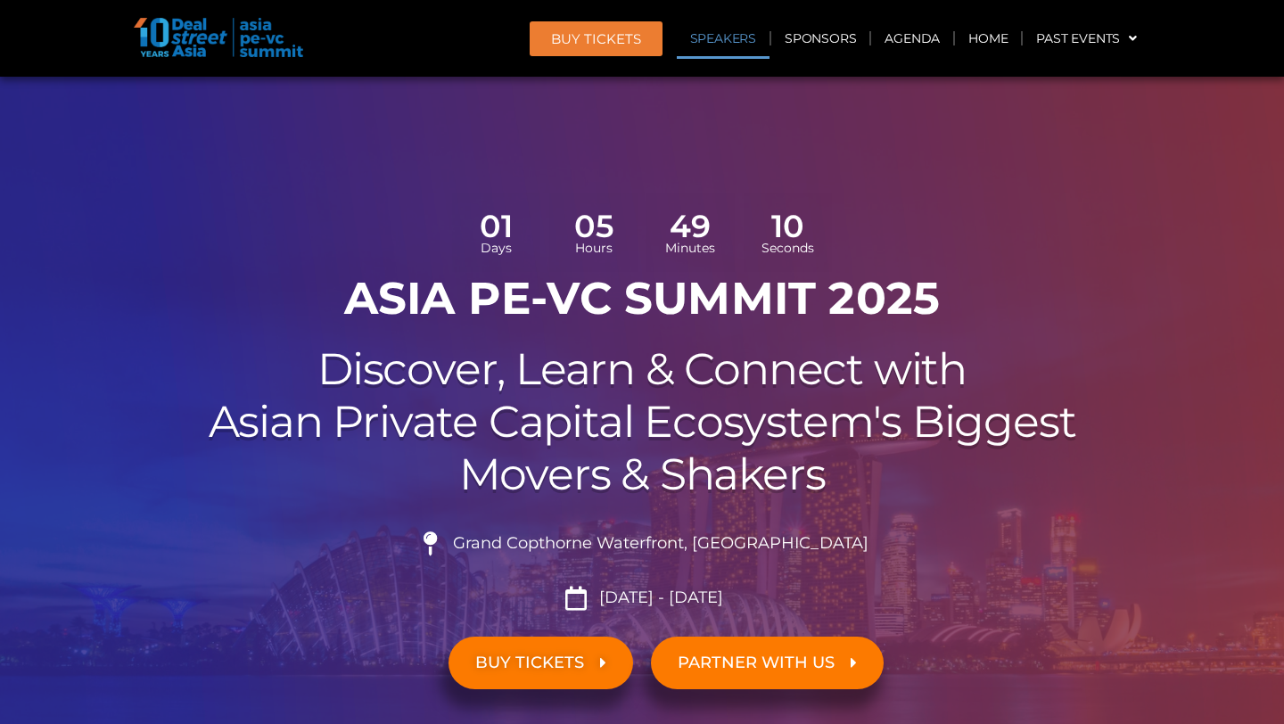
click at [726, 37] on link "Speakers" at bounding box center [723, 38] width 93 height 41
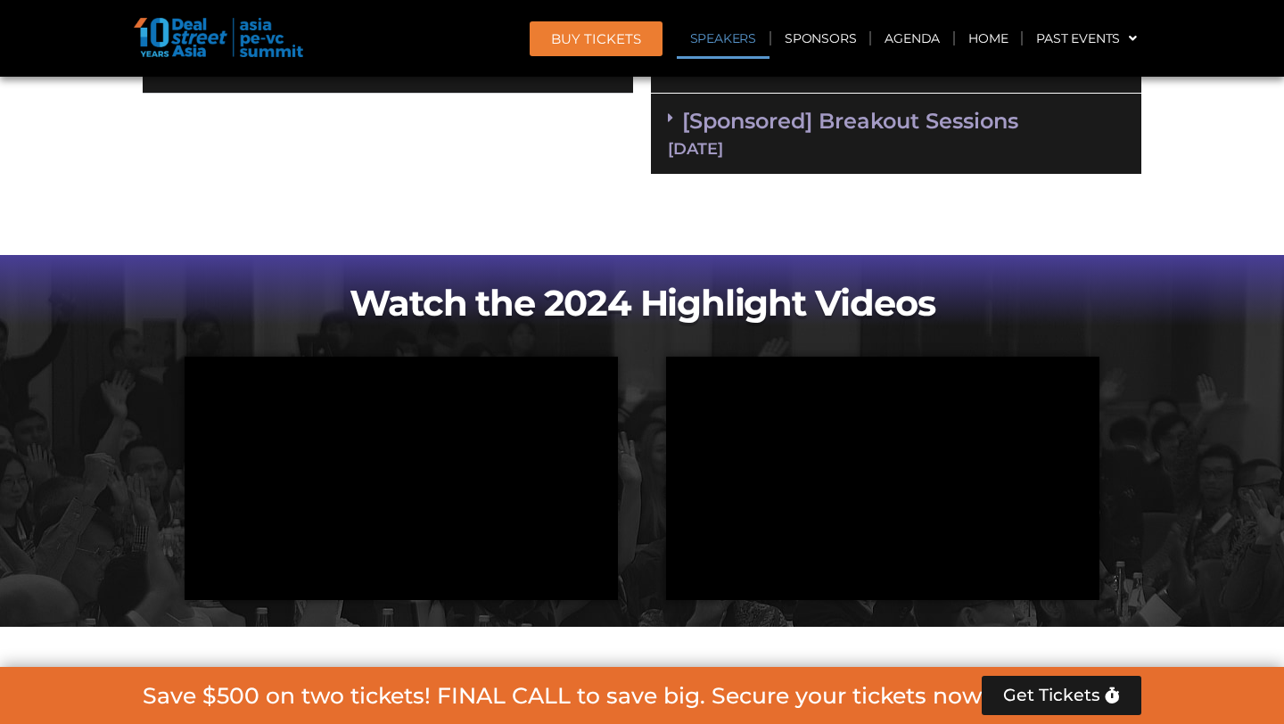
scroll to position [2033, 0]
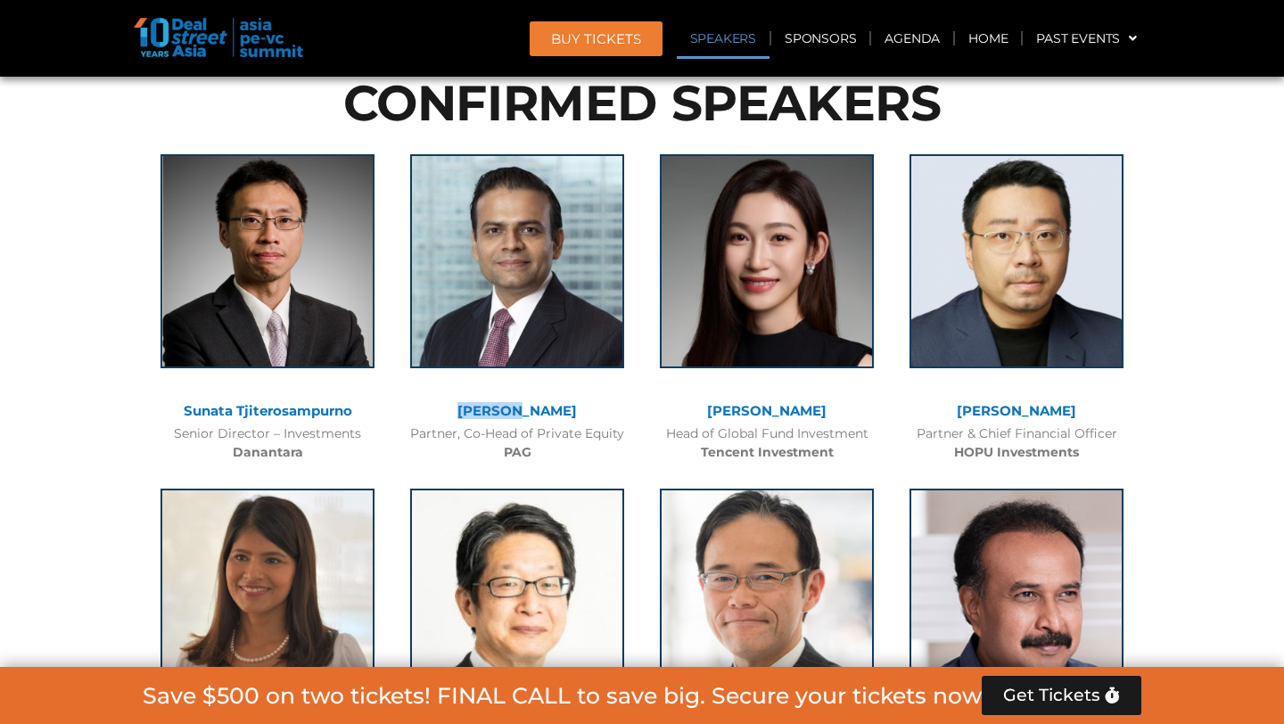
drag, startPoint x: 448, startPoint y: 411, endPoint x: 505, endPoint y: 411, distance: 57.1
click at [505, 411] on div "[PERSON_NAME]" at bounding box center [517, 411] width 232 height 15
copy link "Nikhil"
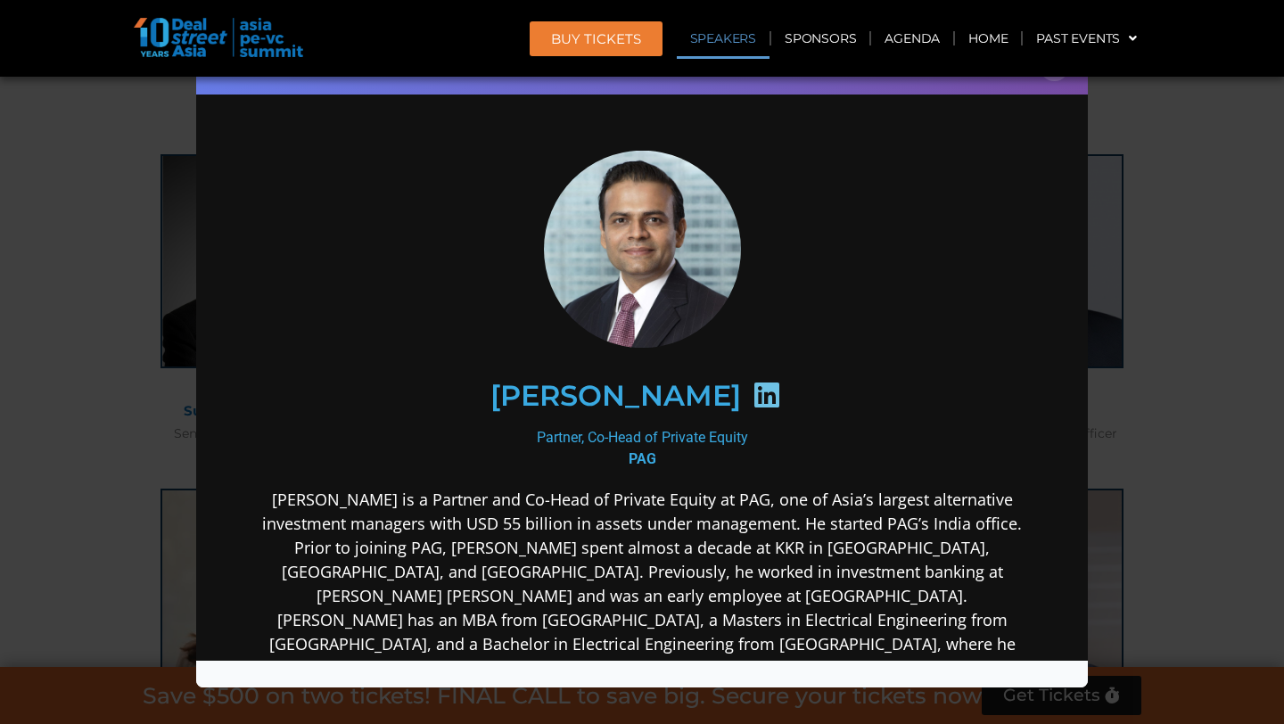
scroll to position [0, 0]
drag, startPoint x: 497, startPoint y: 394, endPoint x: 579, endPoint y: 393, distance: 82.0
click at [579, 393] on h2 "[PERSON_NAME]" at bounding box center [615, 395] width 251 height 29
copy h2 "Nikhil"
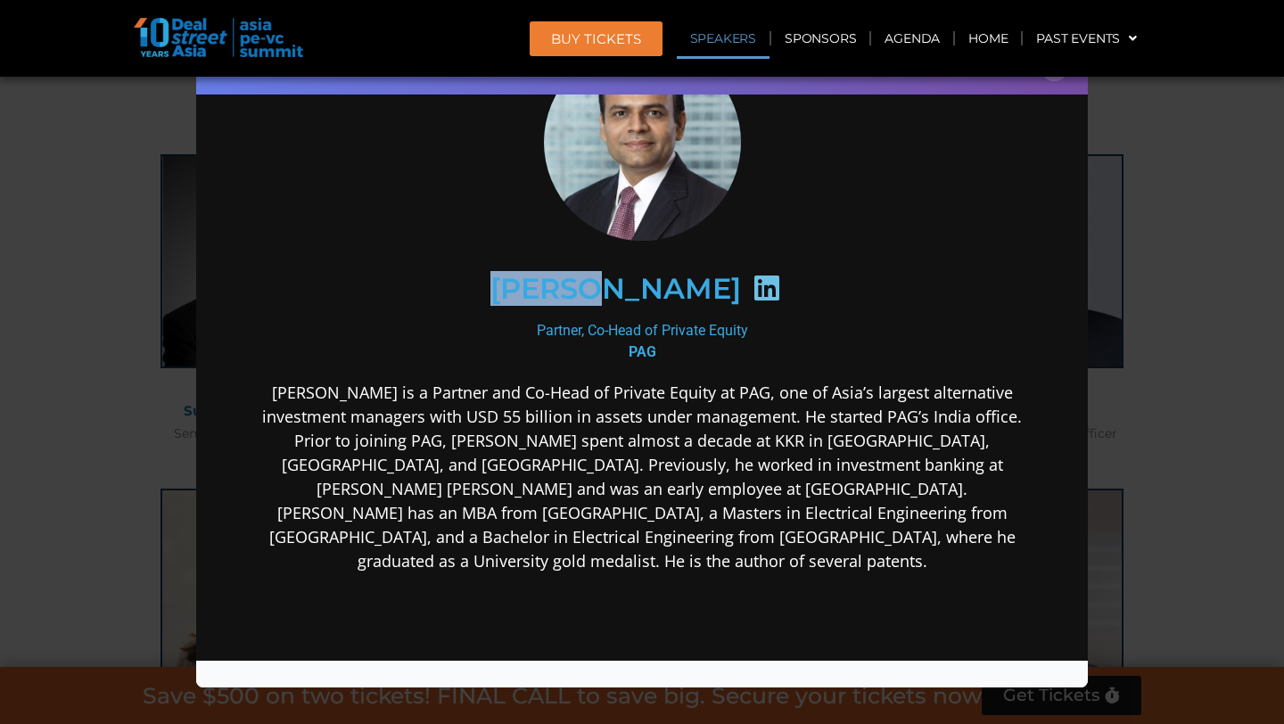
scroll to position [108, 0]
click at [120, 460] on div "Speaker Profile ×" at bounding box center [642, 362] width 1284 height 724
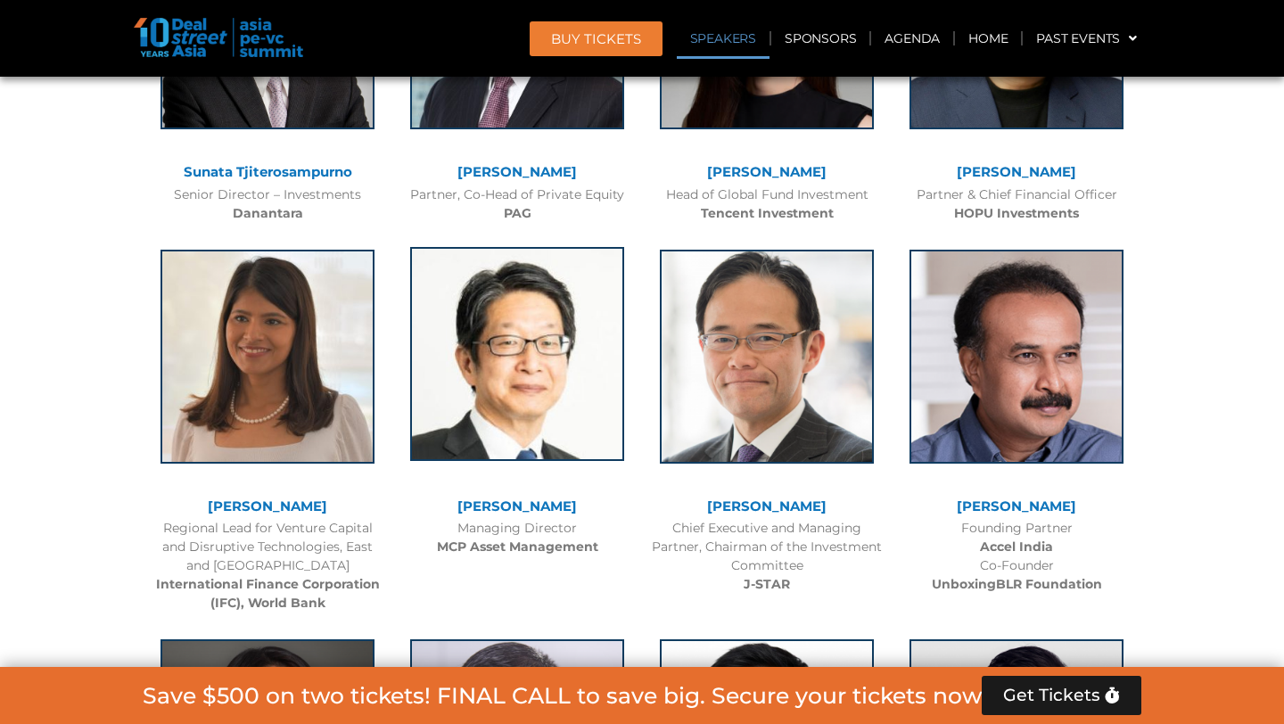
scroll to position [2214, 0]
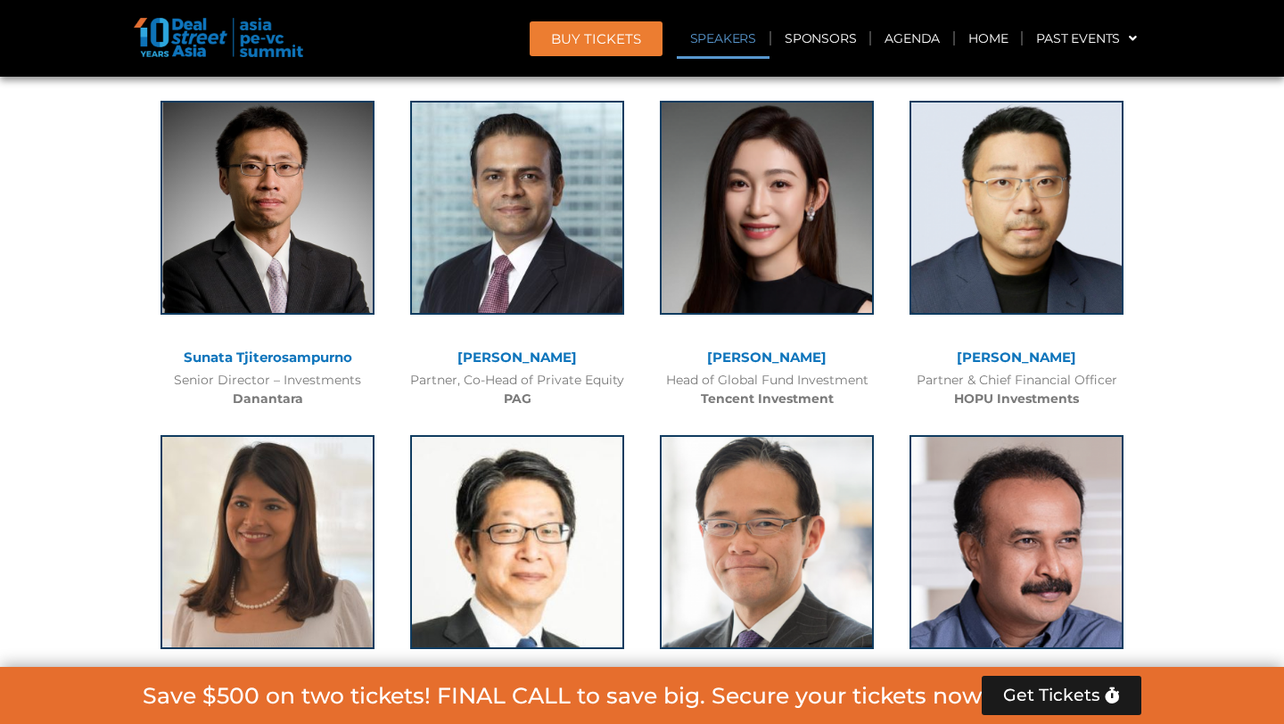
drag, startPoint x: 599, startPoint y: 352, endPoint x: 436, endPoint y: 352, distance: 163.1
click at [436, 352] on div "[PERSON_NAME]" at bounding box center [517, 357] width 232 height 15
copy link "[PERSON_NAME]"
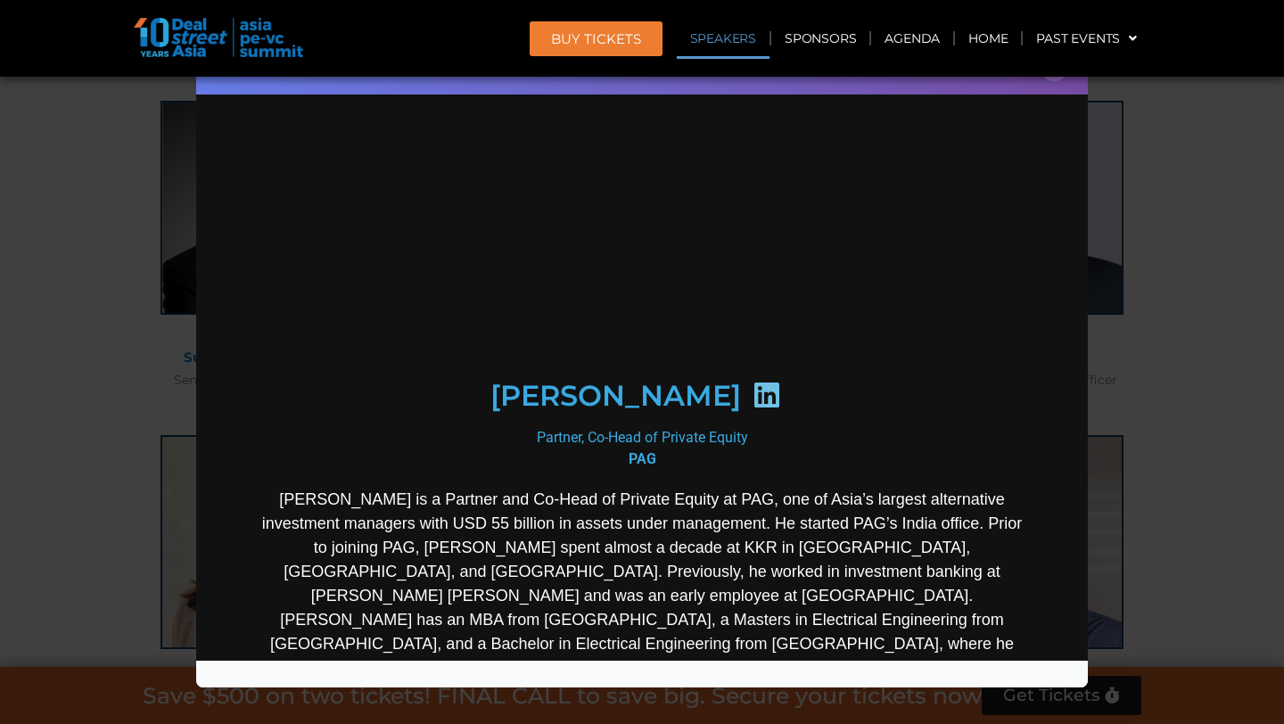
scroll to position [0, 0]
